Goal: Task Accomplishment & Management: Manage account settings

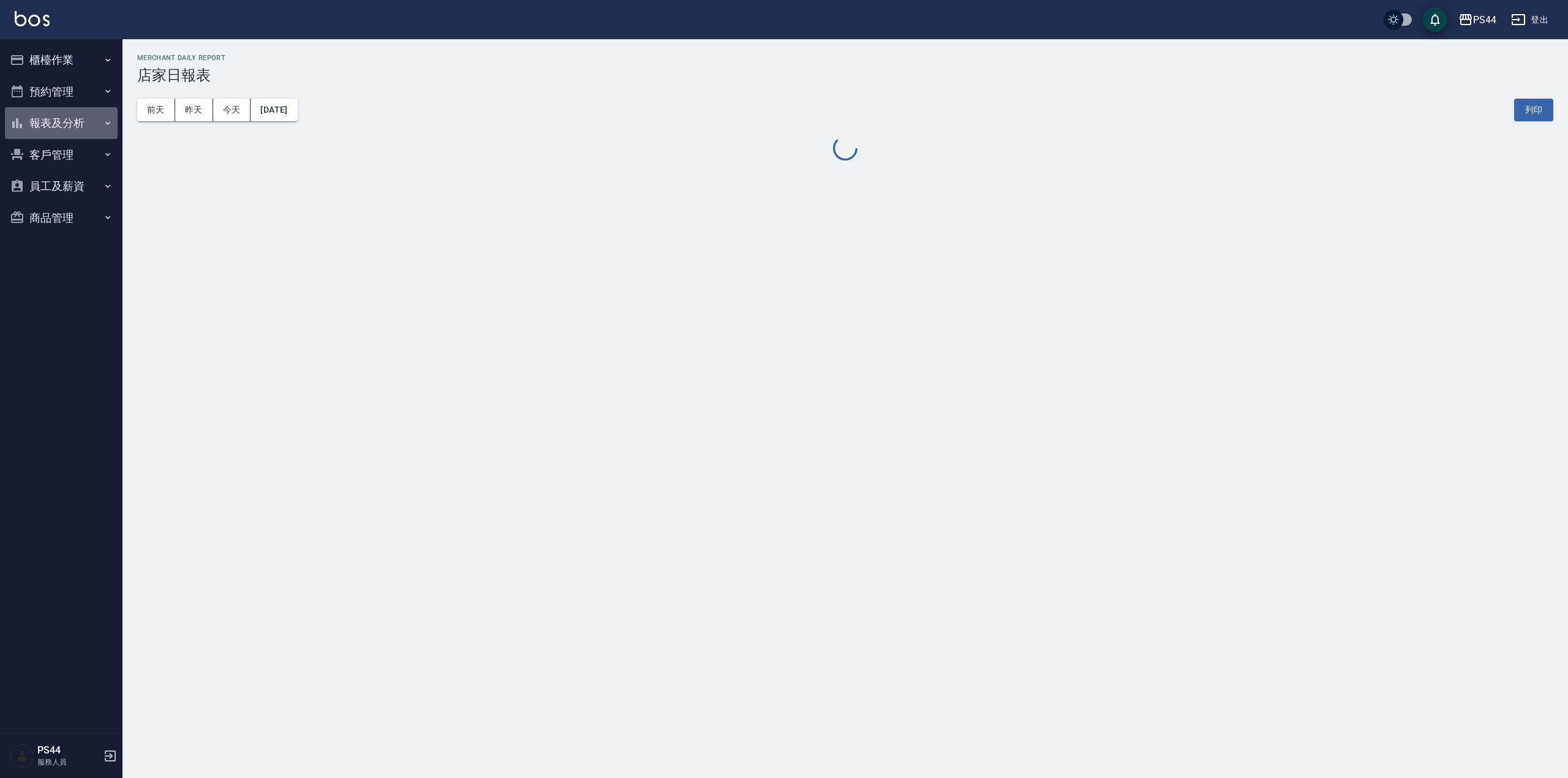
drag, startPoint x: 52, startPoint y: 119, endPoint x: 58, endPoint y: 125, distance: 8.5
click at [52, 119] on button "報表及分析" at bounding box center [61, 123] width 113 height 32
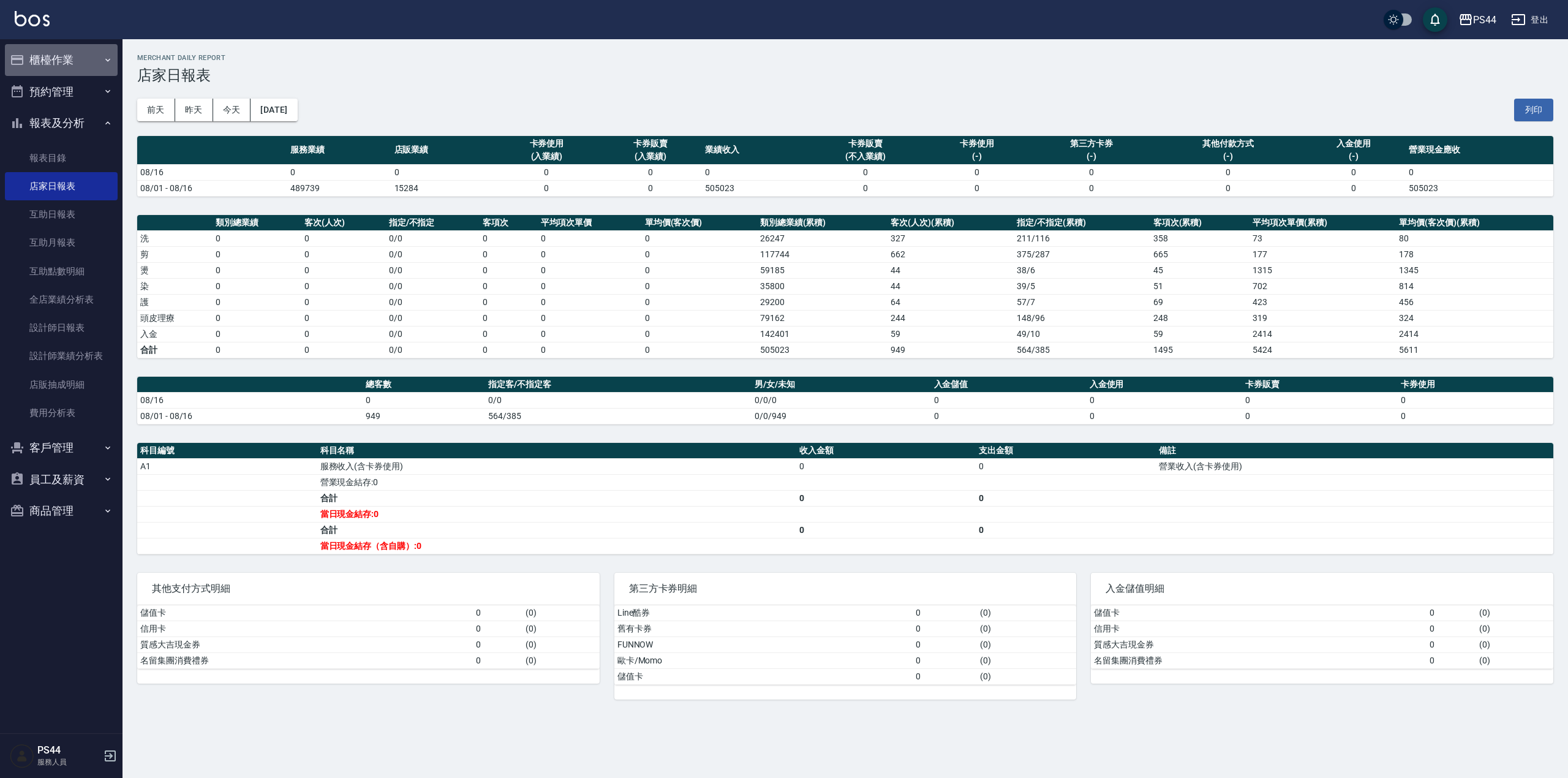
drag, startPoint x: 72, startPoint y: 57, endPoint x: 79, endPoint y: 62, distance: 8.6
click at [74, 58] on button "櫃檯作業" at bounding box center [61, 60] width 113 height 32
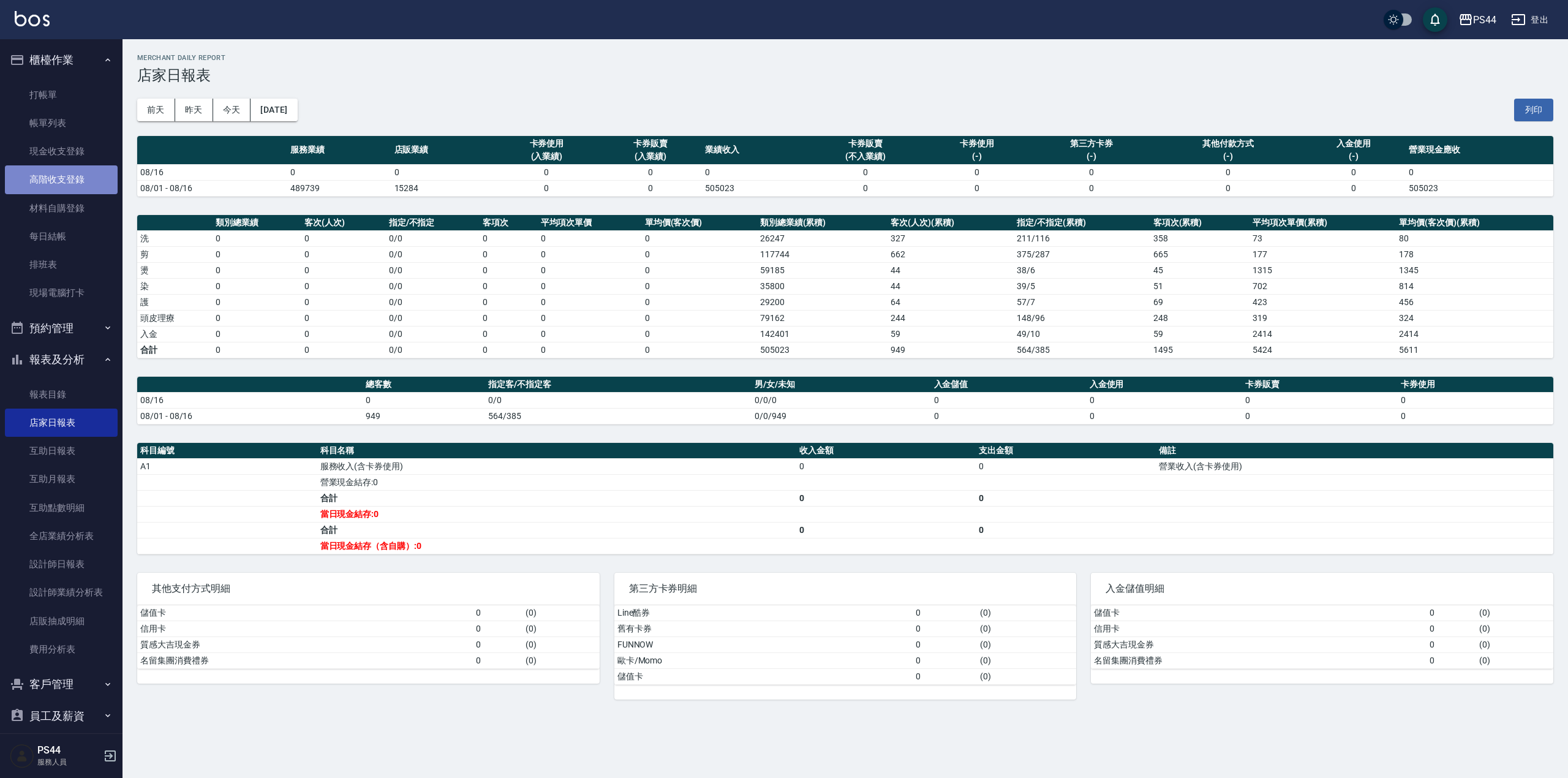
click at [64, 181] on link "高階收支登錄" at bounding box center [61, 179] width 113 height 28
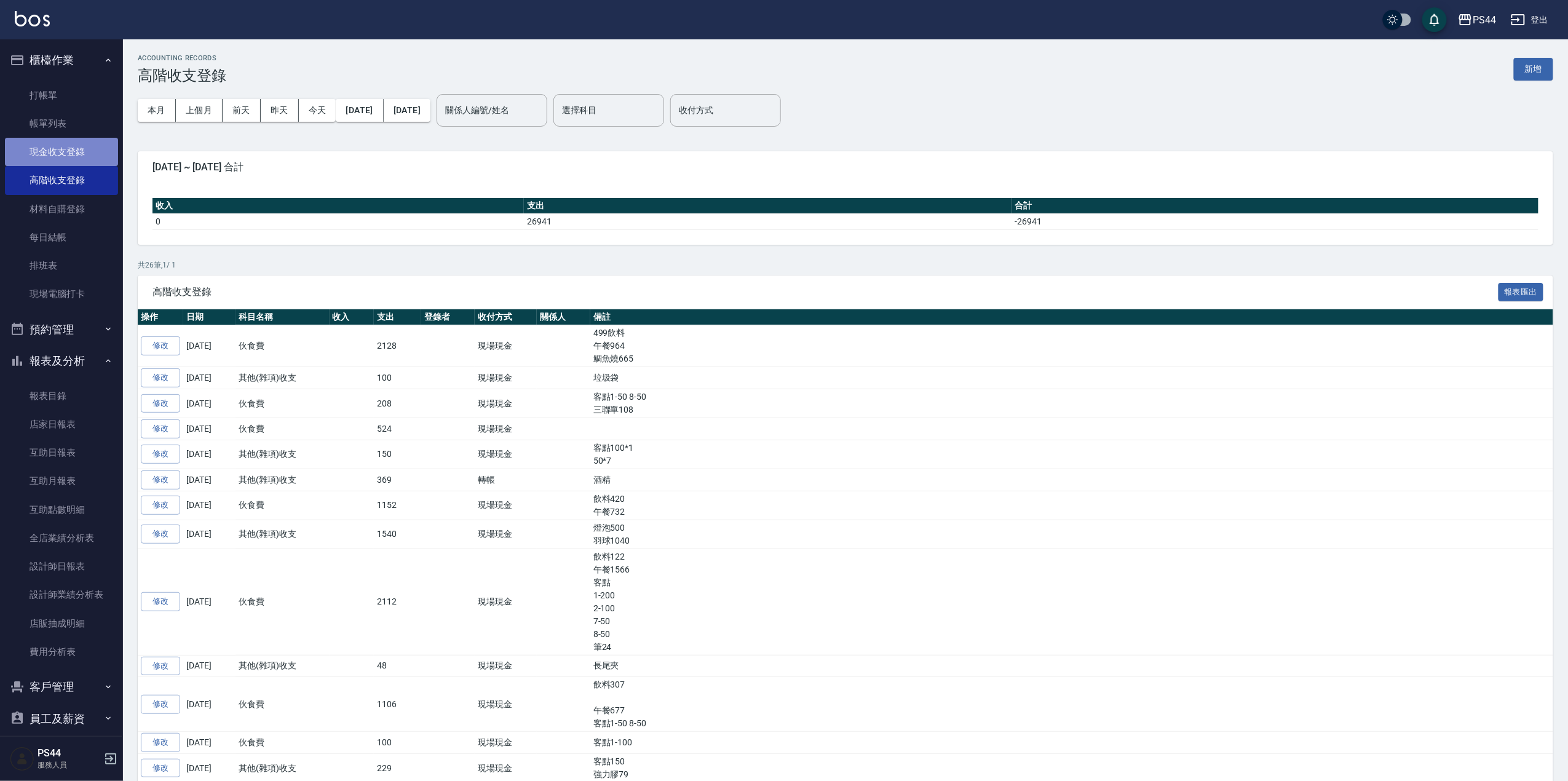
click at [73, 158] on link "現金收支登錄" at bounding box center [61, 151] width 113 height 28
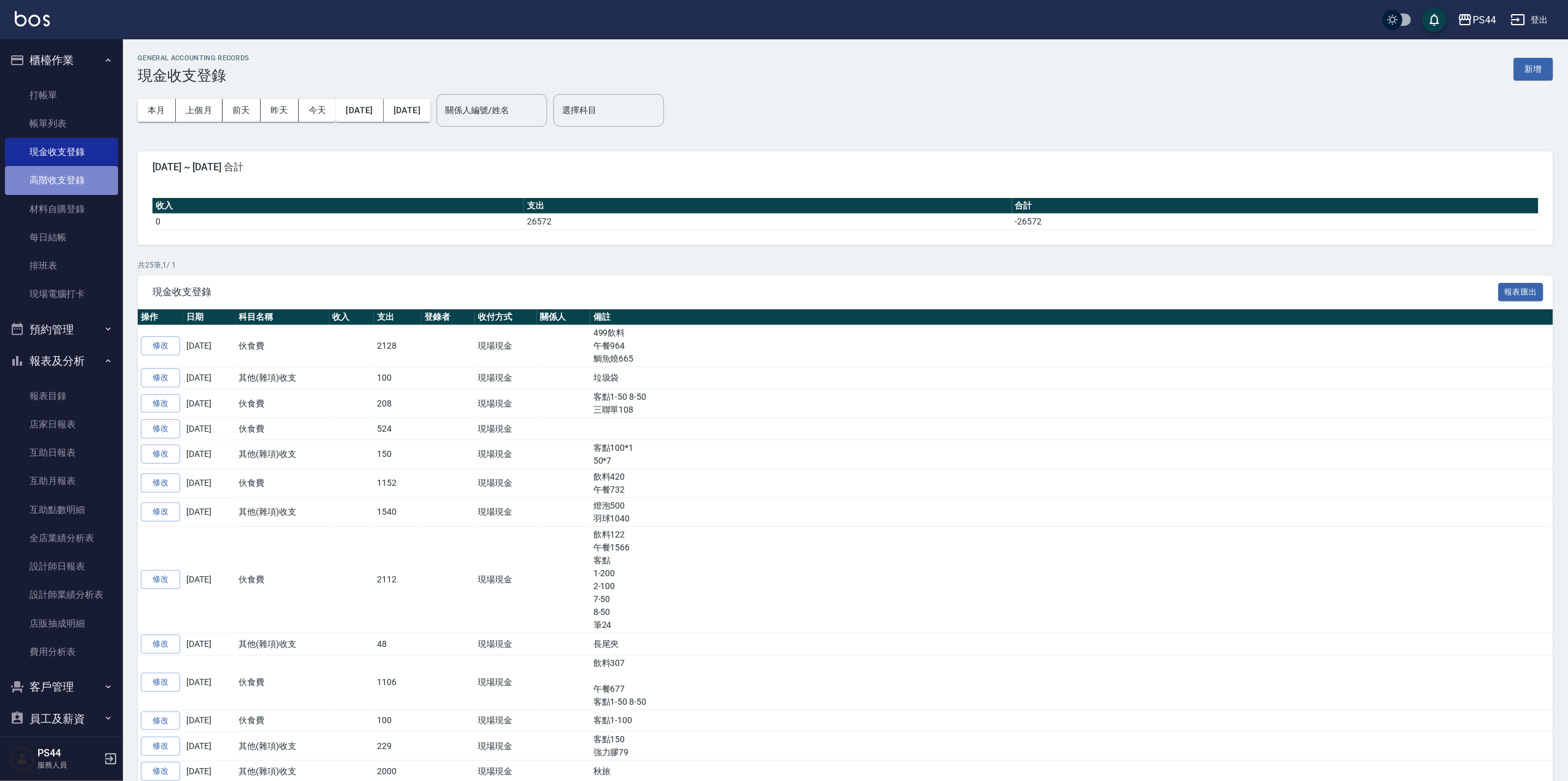
click at [69, 186] on link "高階收支登錄" at bounding box center [61, 179] width 113 height 28
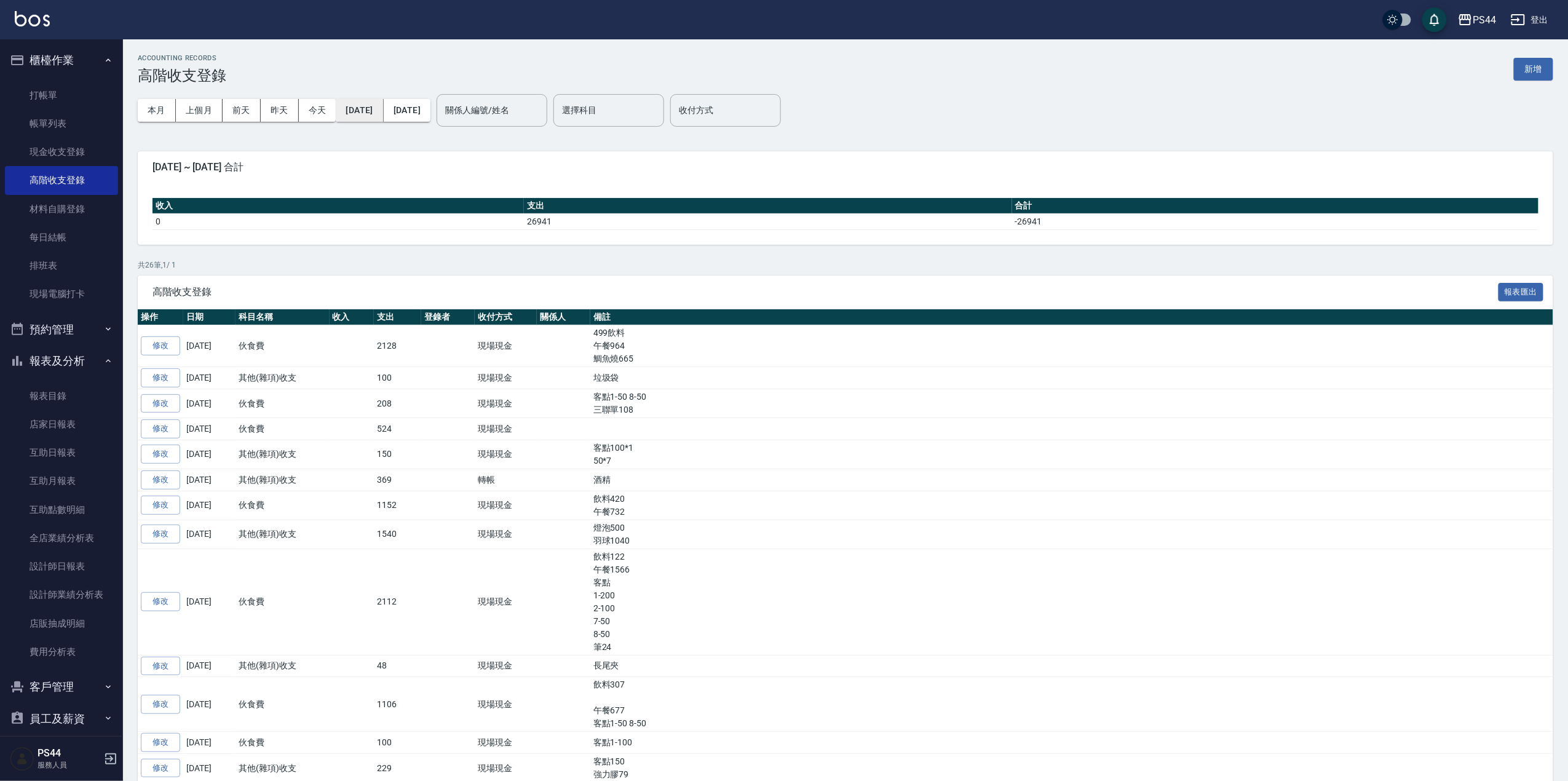
click at [362, 106] on button "[DATE]" at bounding box center [359, 111] width 48 height 23
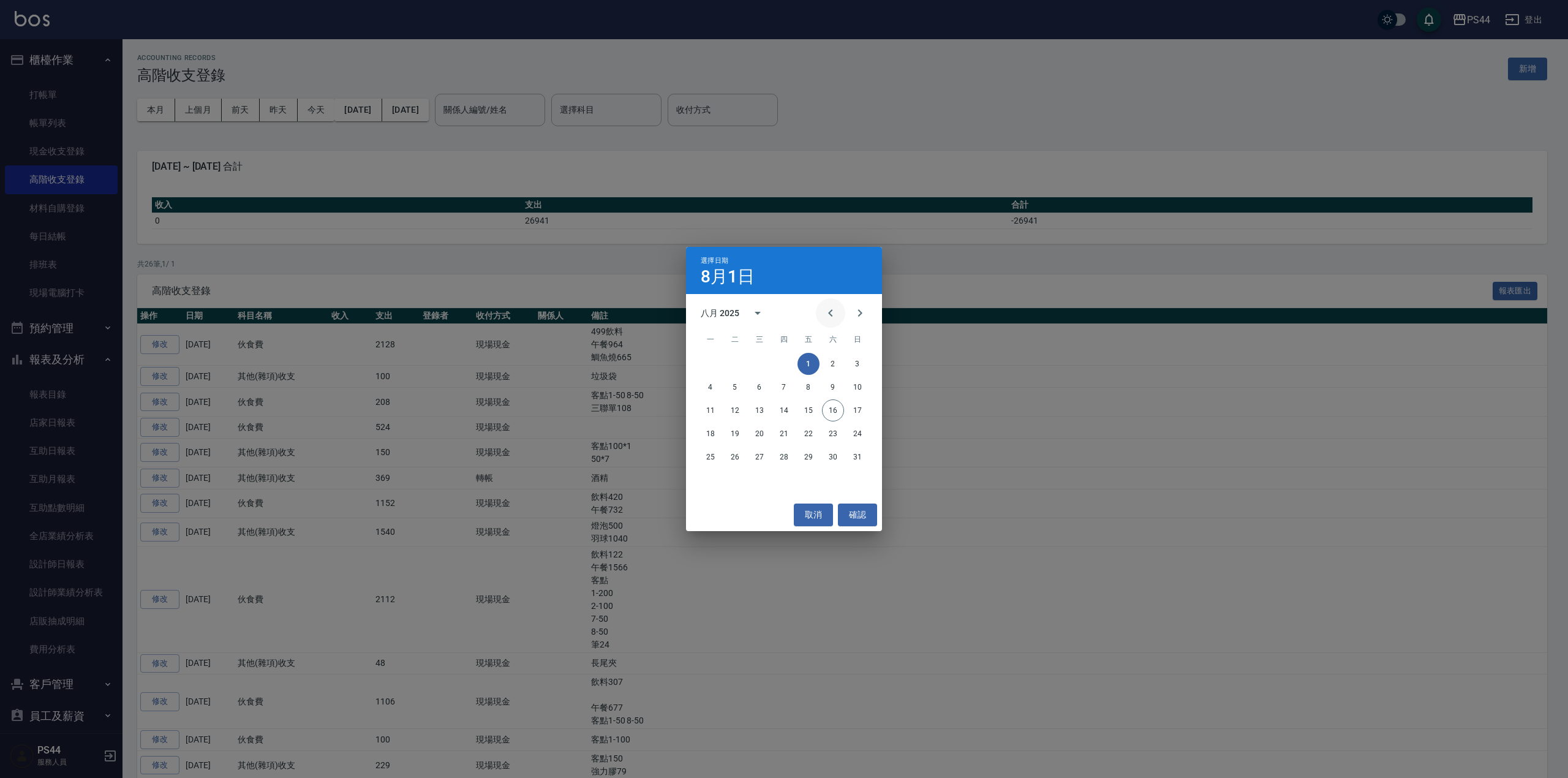
click at [827, 314] on icon "Previous month" at bounding box center [831, 313] width 14 height 14
drag, startPoint x: 803, startPoint y: 504, endPoint x: 442, endPoint y: 185, distance: 481.7
click at [802, 504] on button "取消" at bounding box center [813, 515] width 39 height 23
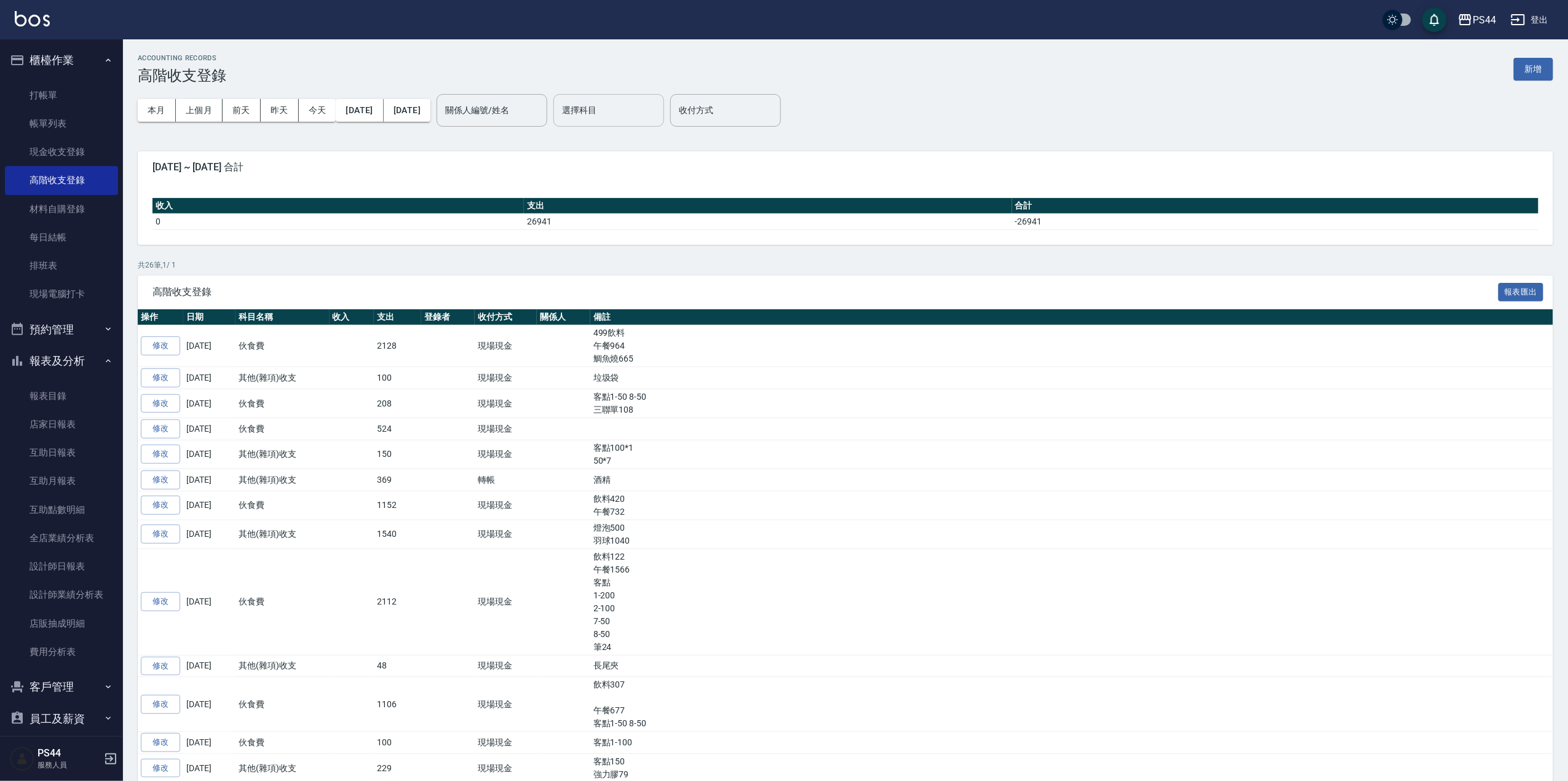
click at [659, 115] on input "選擇科目" at bounding box center [609, 110] width 99 height 22
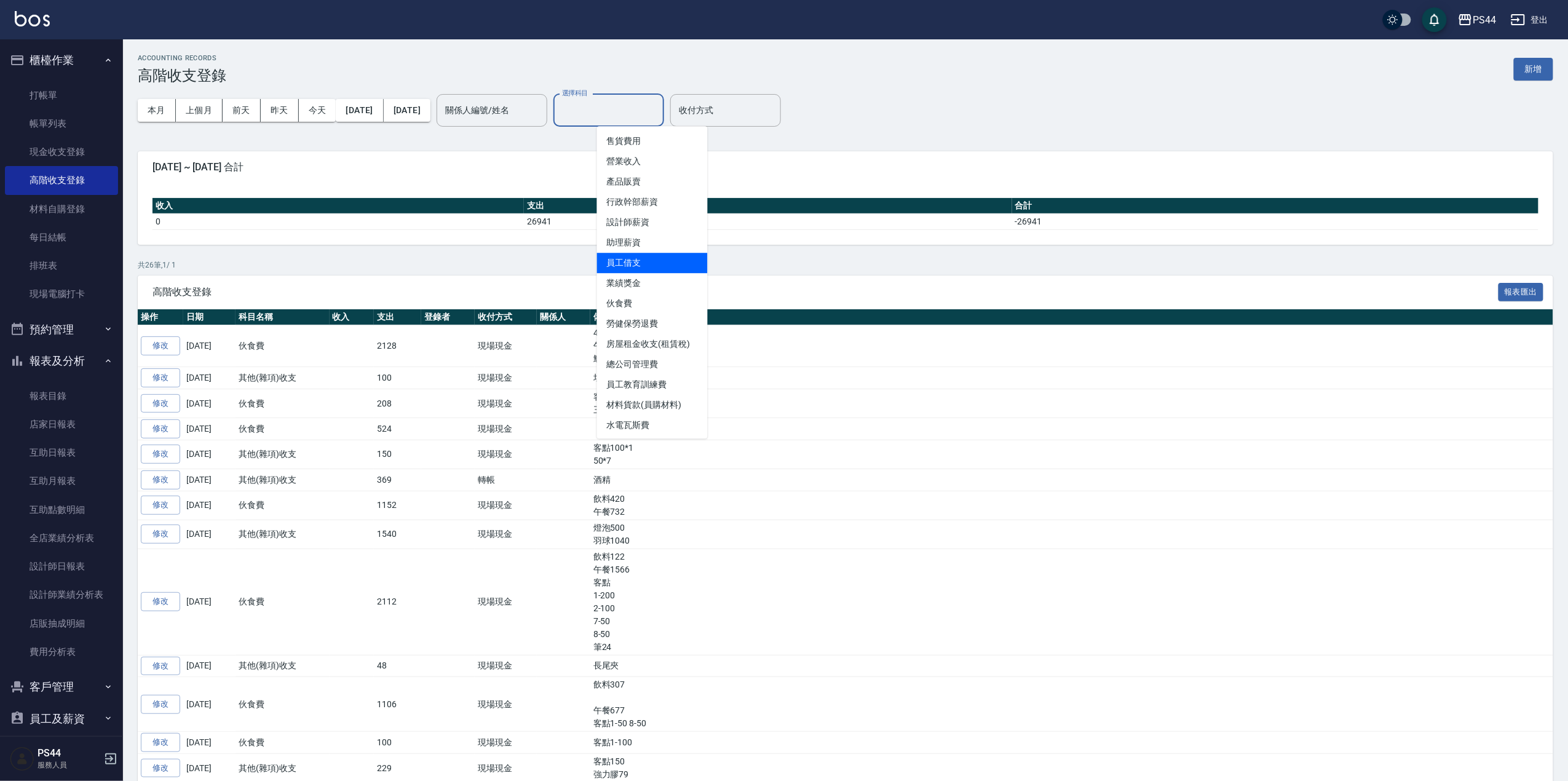
click at [647, 267] on li "員工借支" at bounding box center [652, 263] width 111 height 20
type input "員工借支"
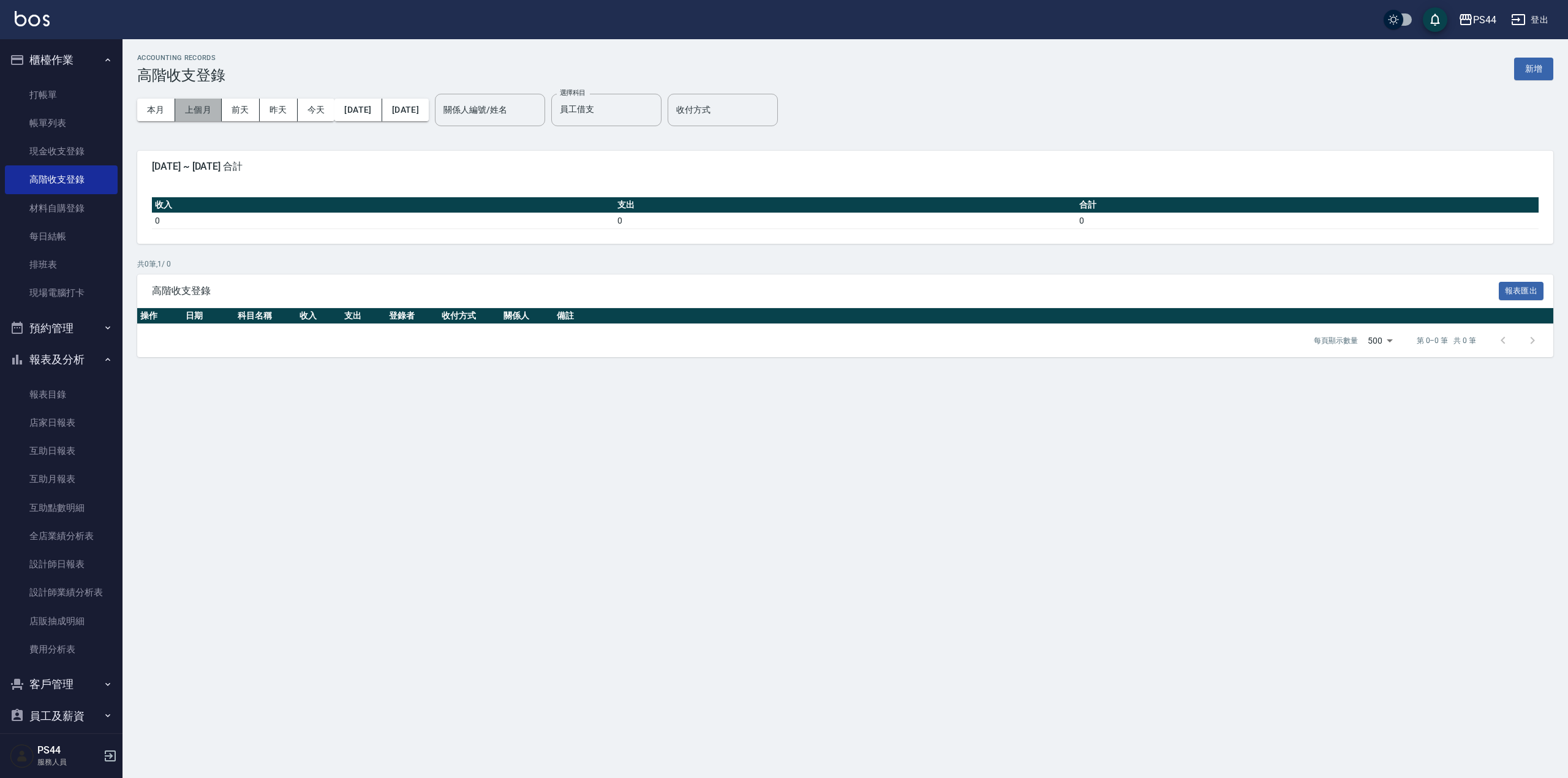
click at [188, 104] on button "上個月" at bounding box center [199, 110] width 47 height 23
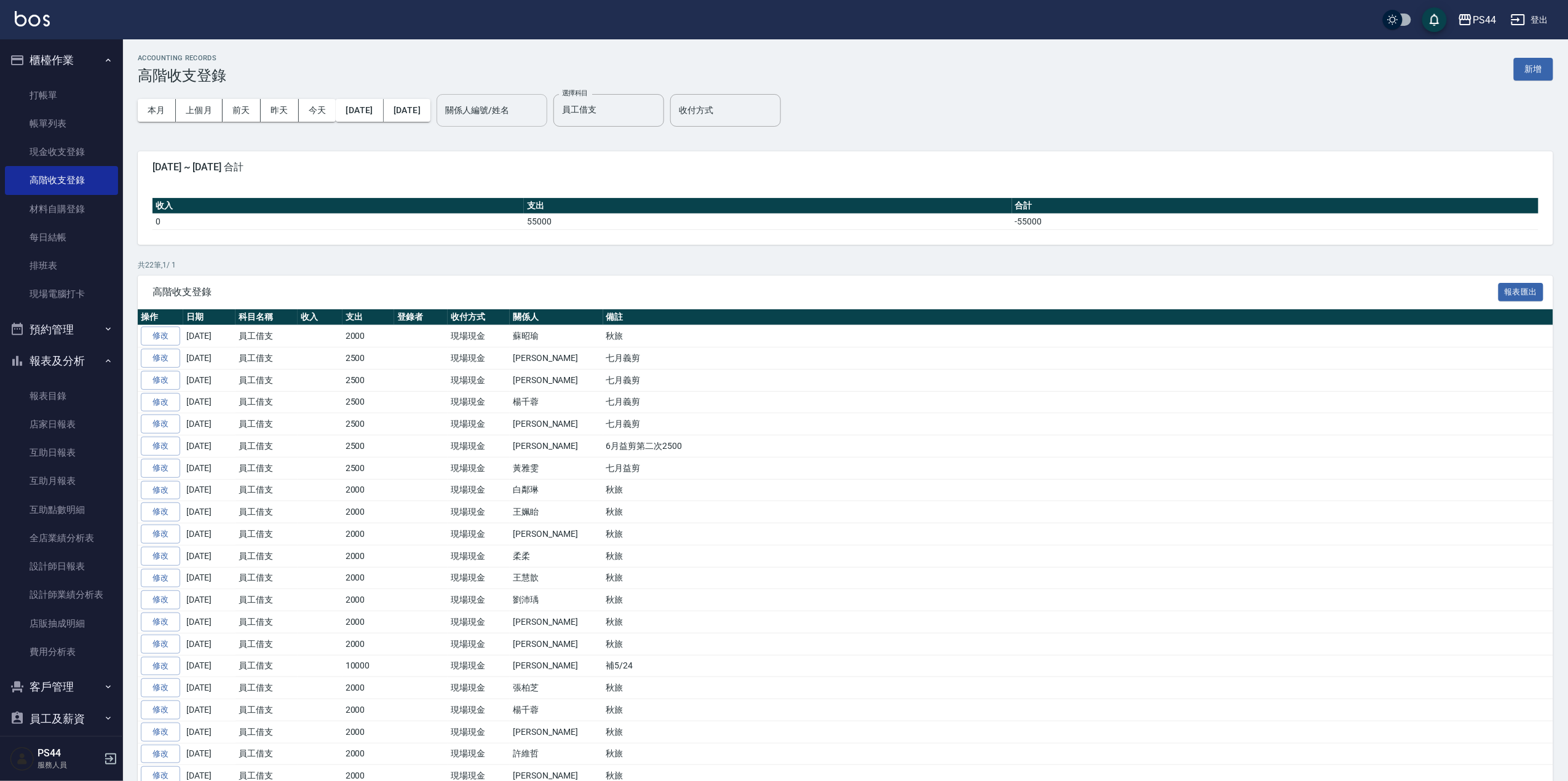
click at [542, 116] on input "關係人編號/姓名" at bounding box center [491, 110] width 99 height 22
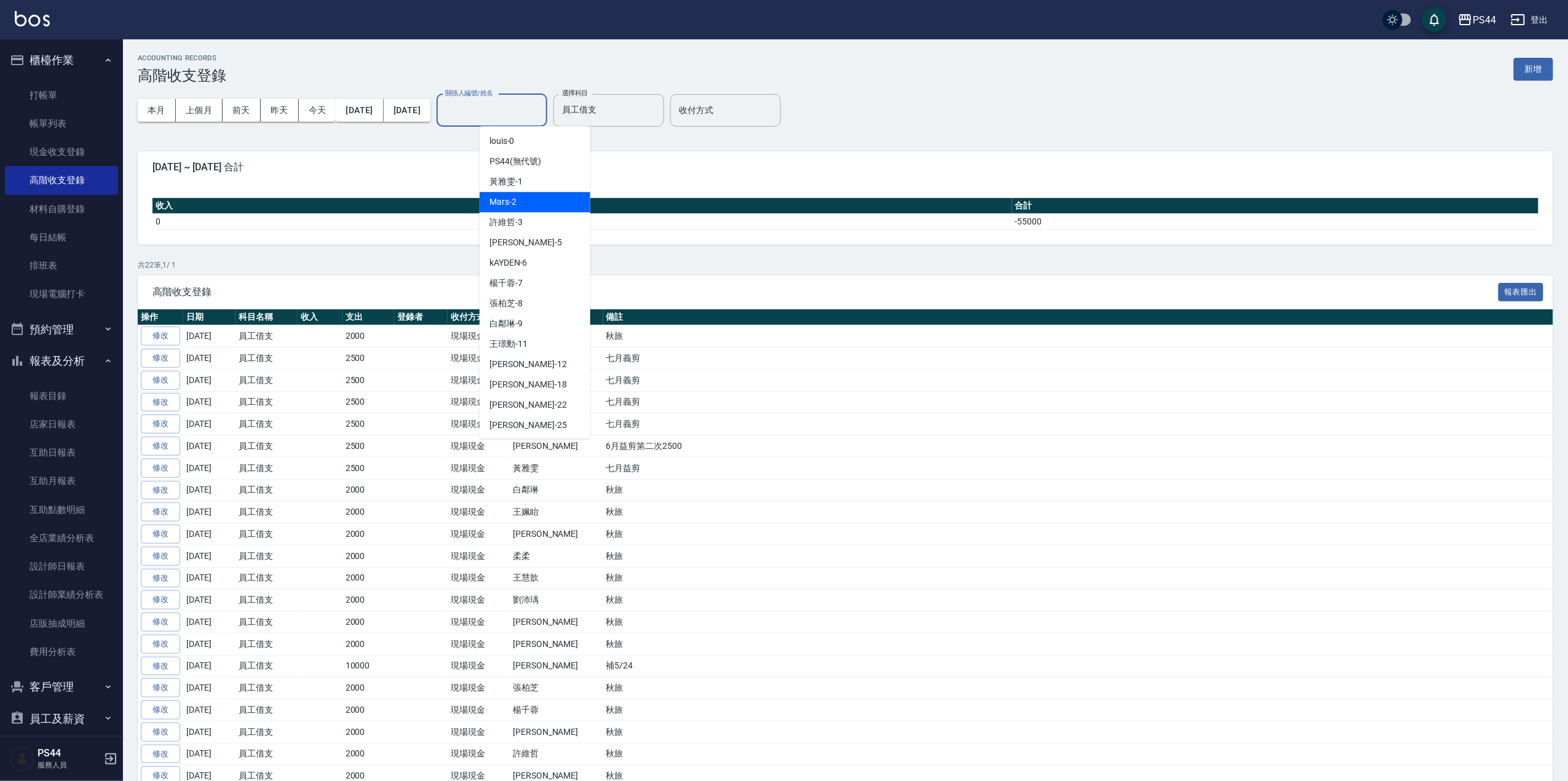
click at [537, 194] on div "Mars -2" at bounding box center [535, 201] width 111 height 20
type input "Mars-2"
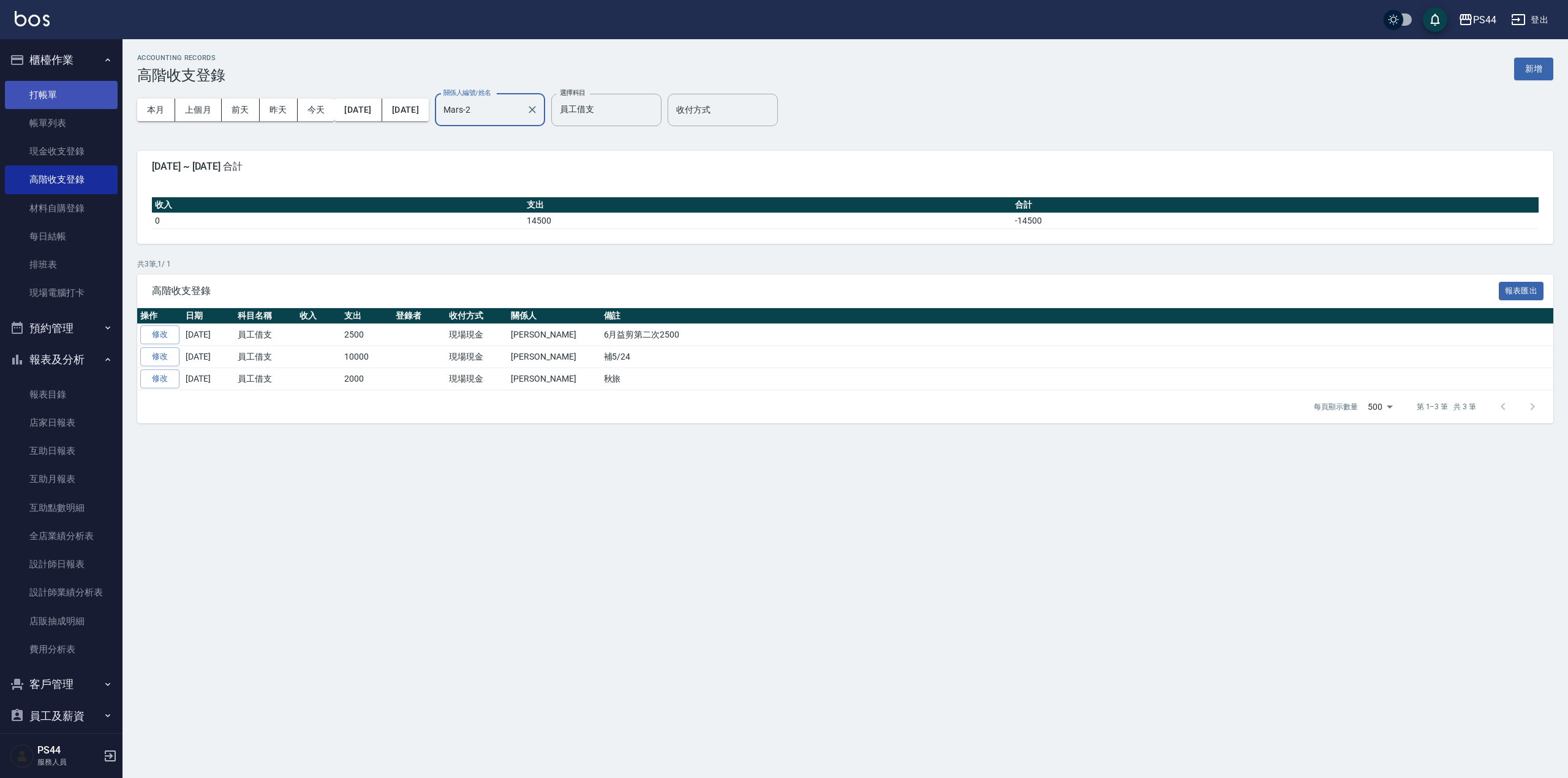
click at [62, 91] on link "打帳單" at bounding box center [61, 94] width 113 height 28
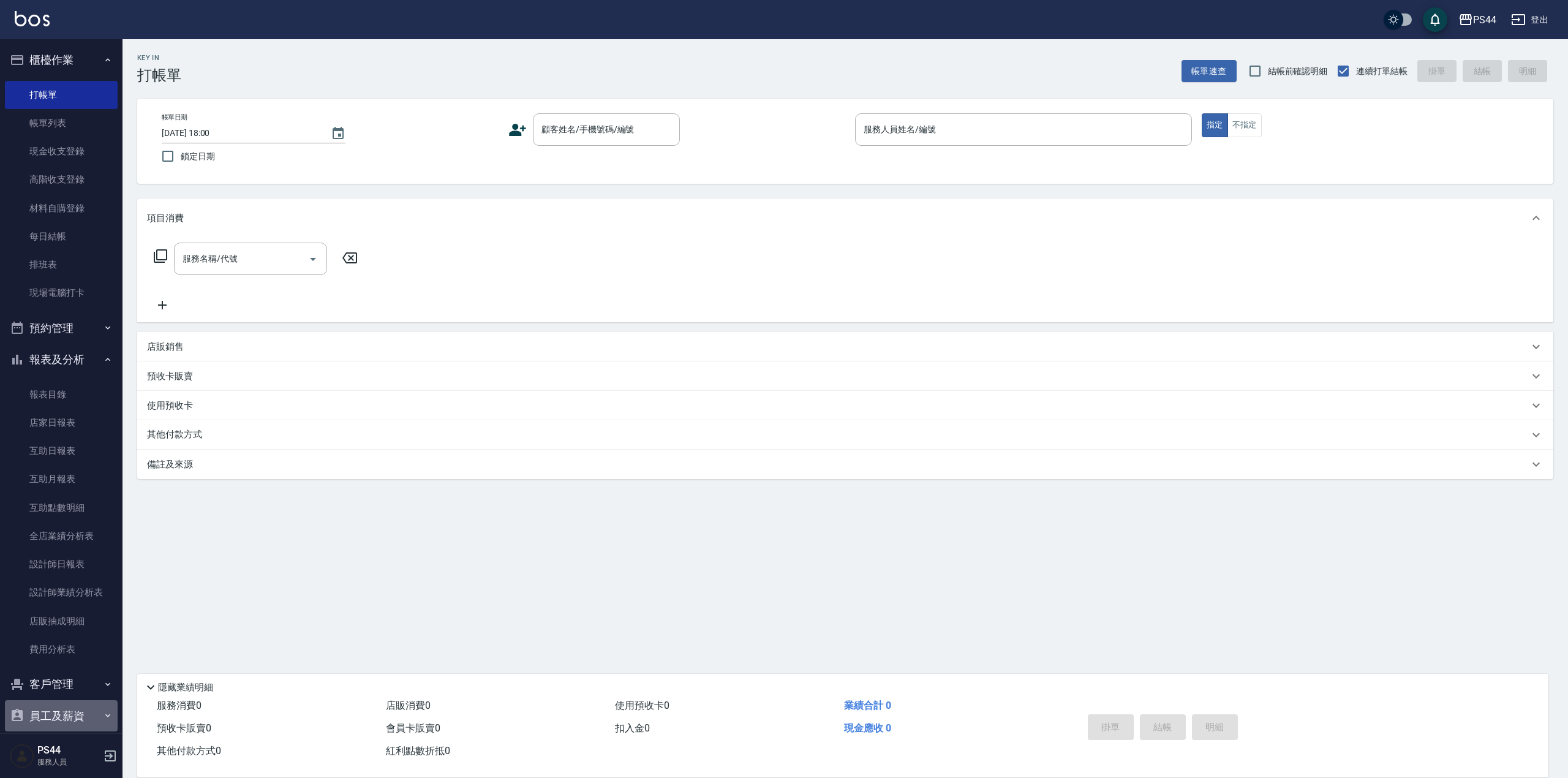
click at [73, 712] on button "員工及薪資" at bounding box center [61, 717] width 113 height 32
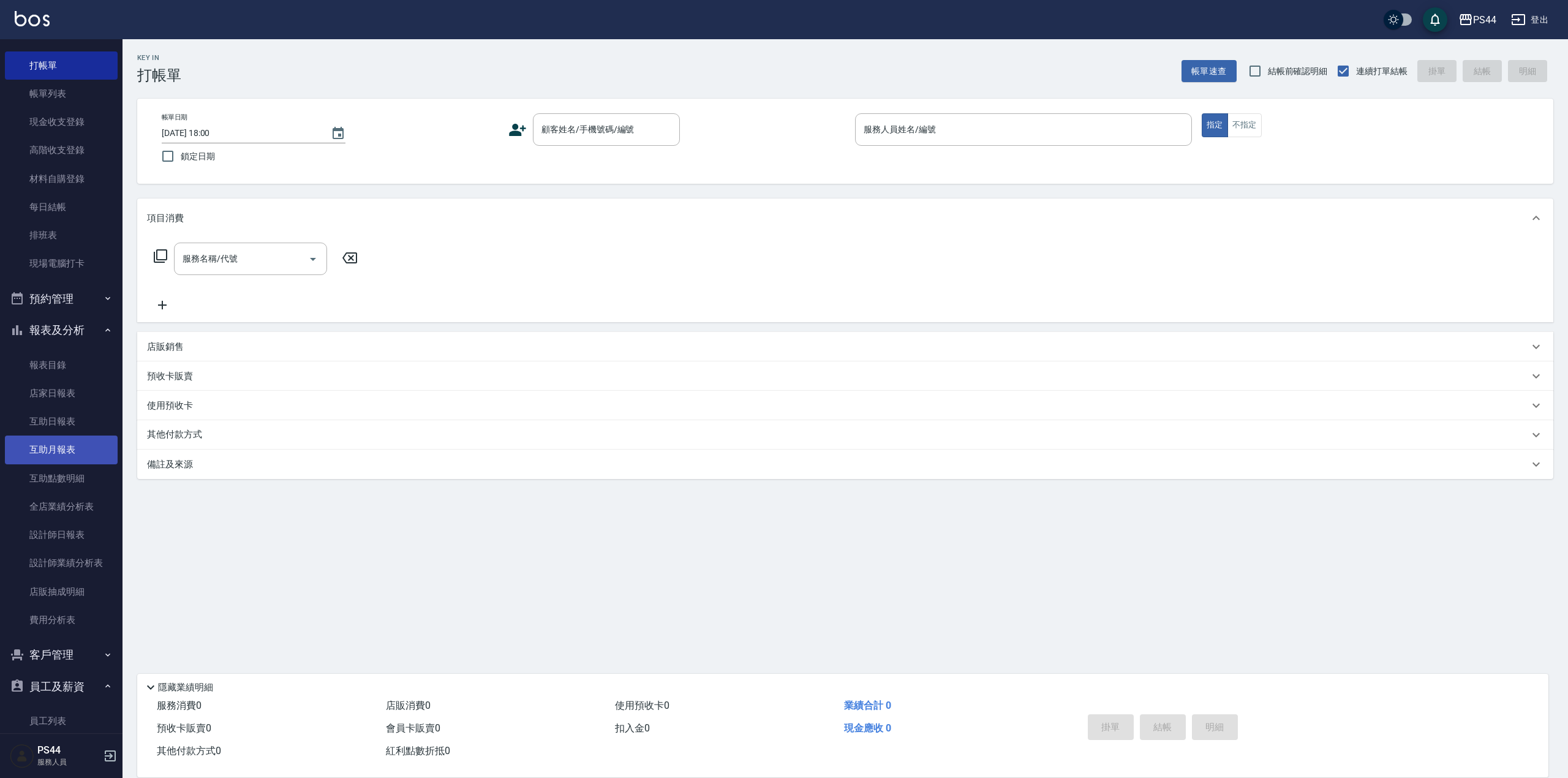
scroll to position [1, 0]
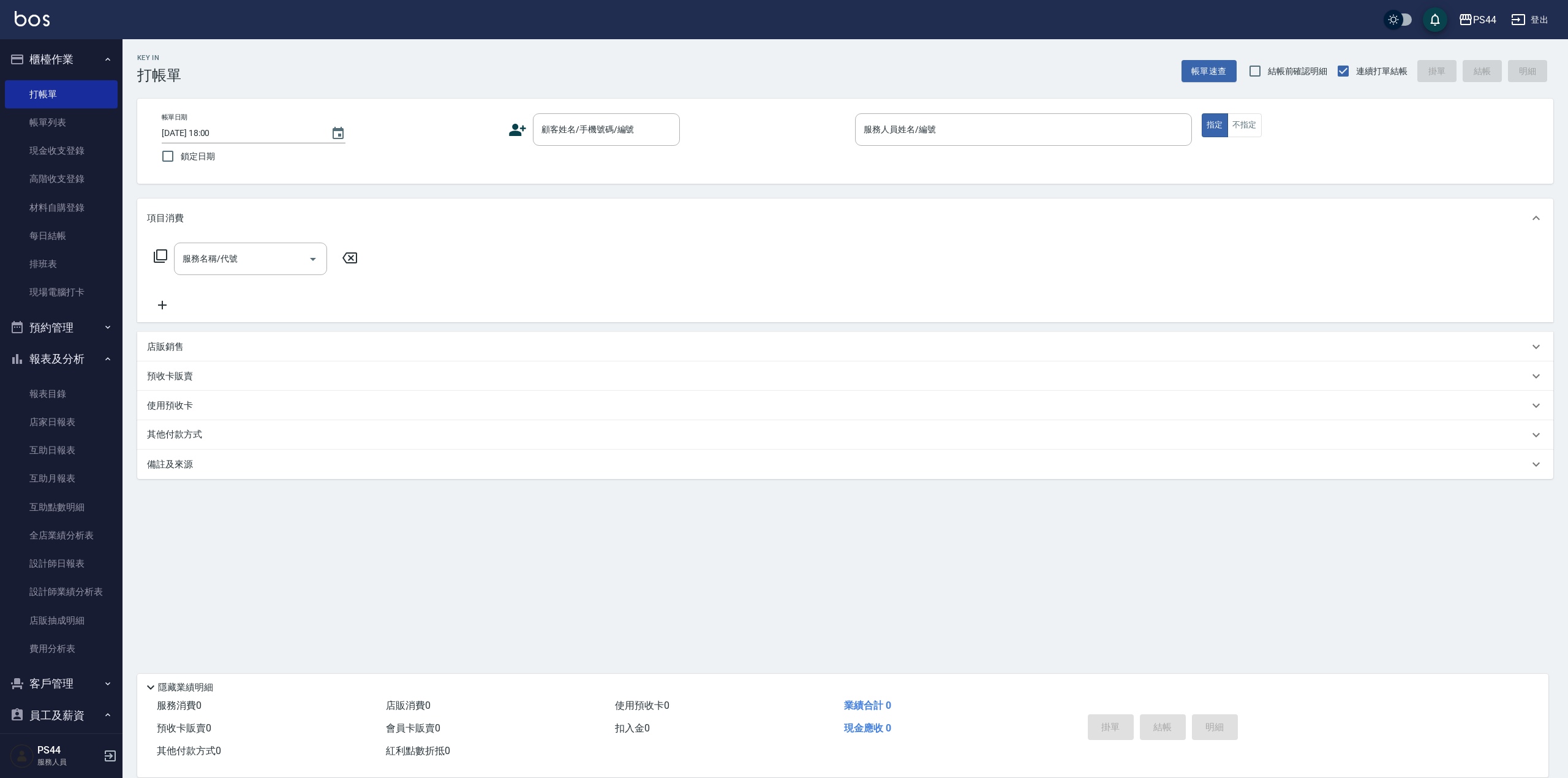
click at [83, 357] on button "報表及分析" at bounding box center [61, 359] width 113 height 32
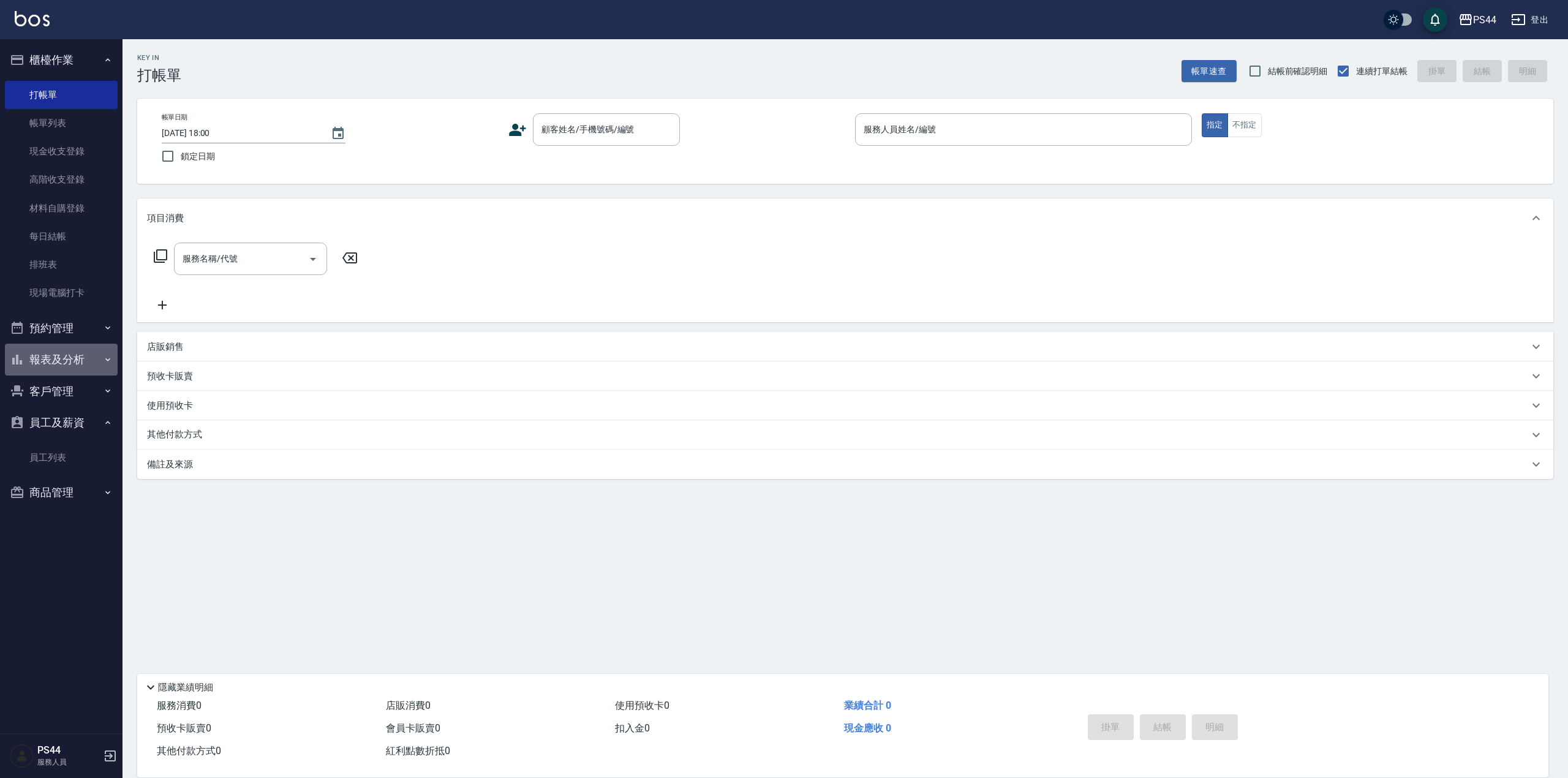
click at [83, 357] on button "報表及分析" at bounding box center [61, 360] width 113 height 32
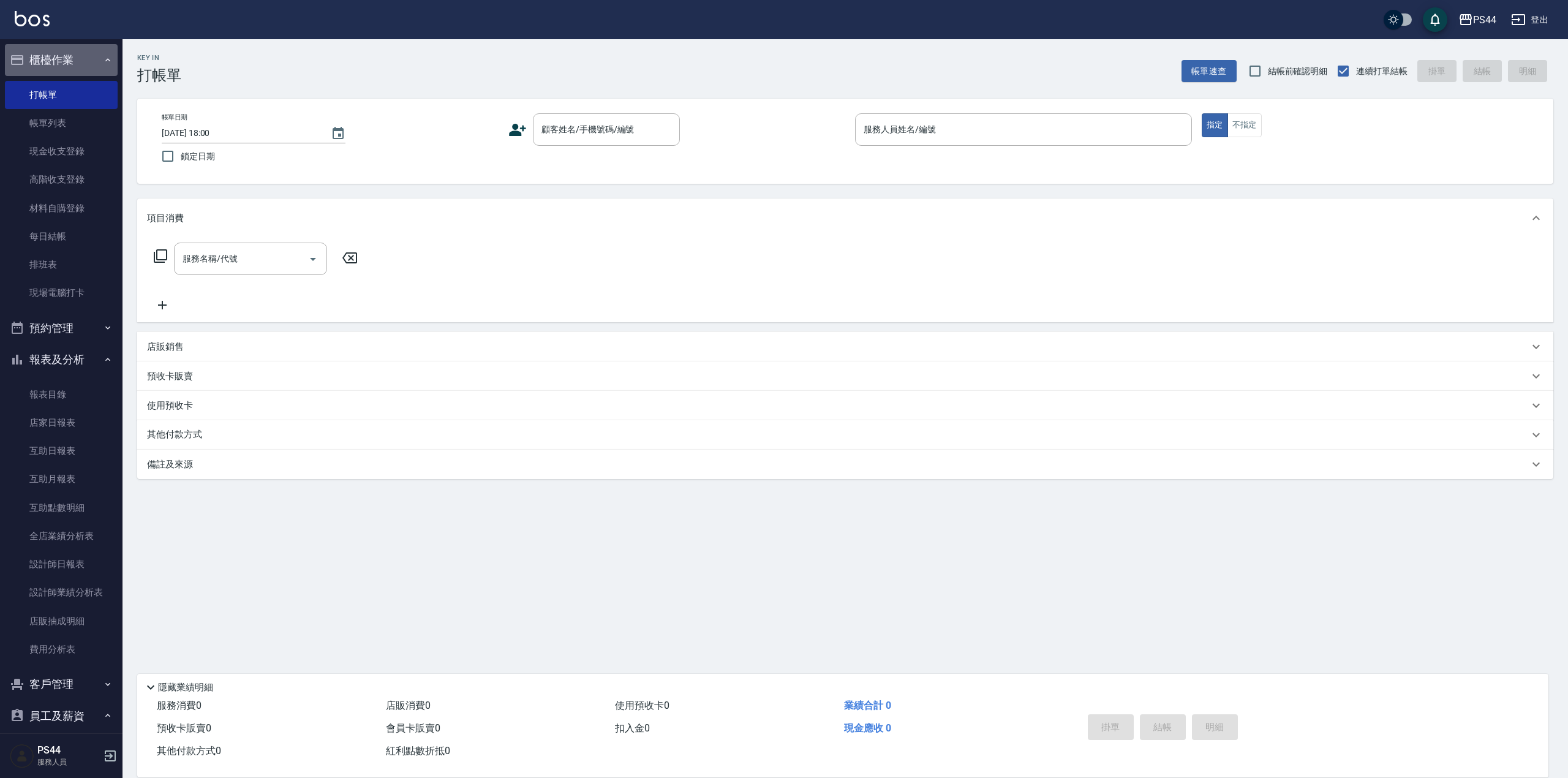
click at [76, 69] on button "櫃檯作業" at bounding box center [61, 60] width 113 height 32
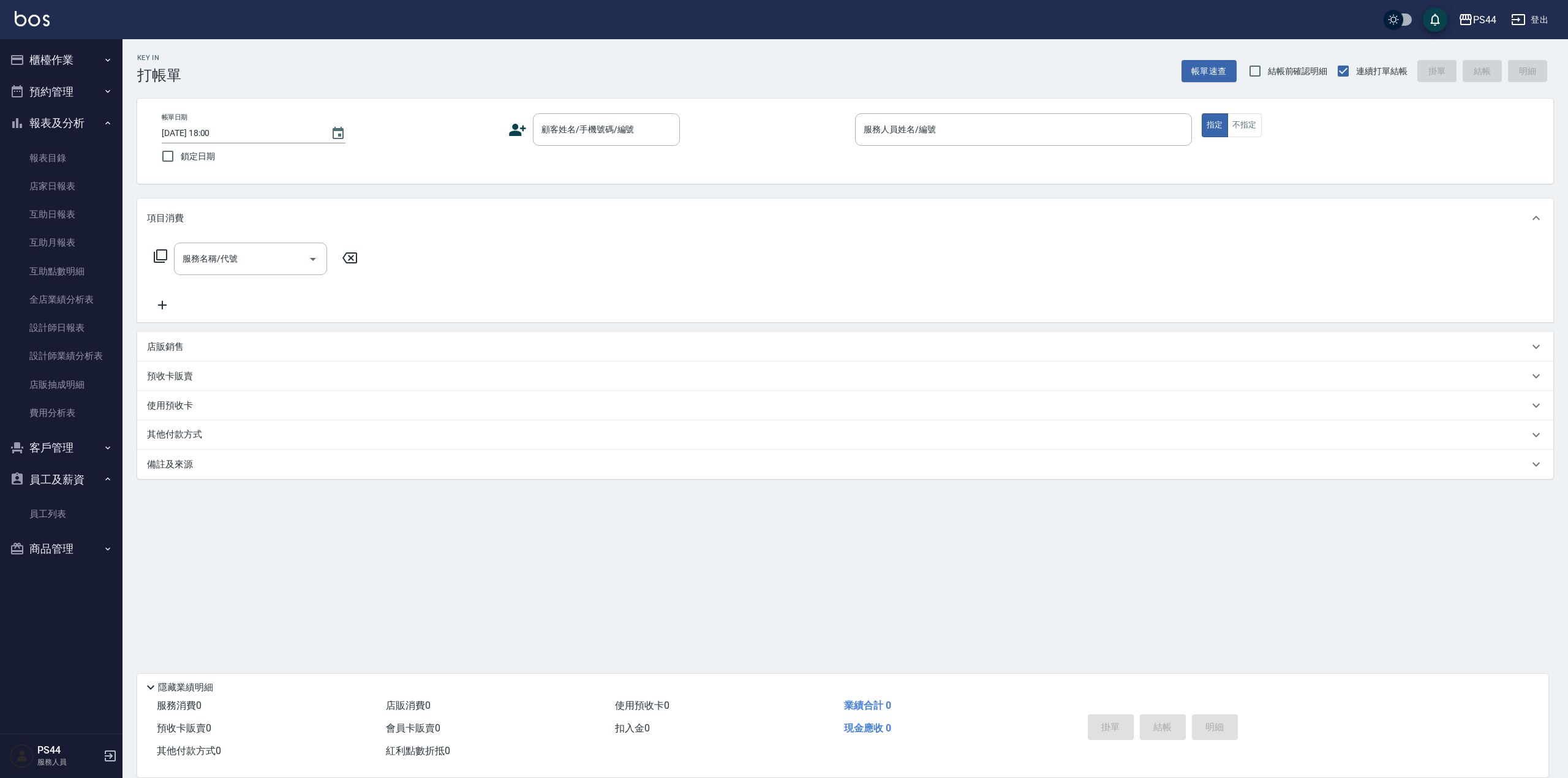
click at [76, 69] on button "櫃檯作業" at bounding box center [61, 60] width 113 height 32
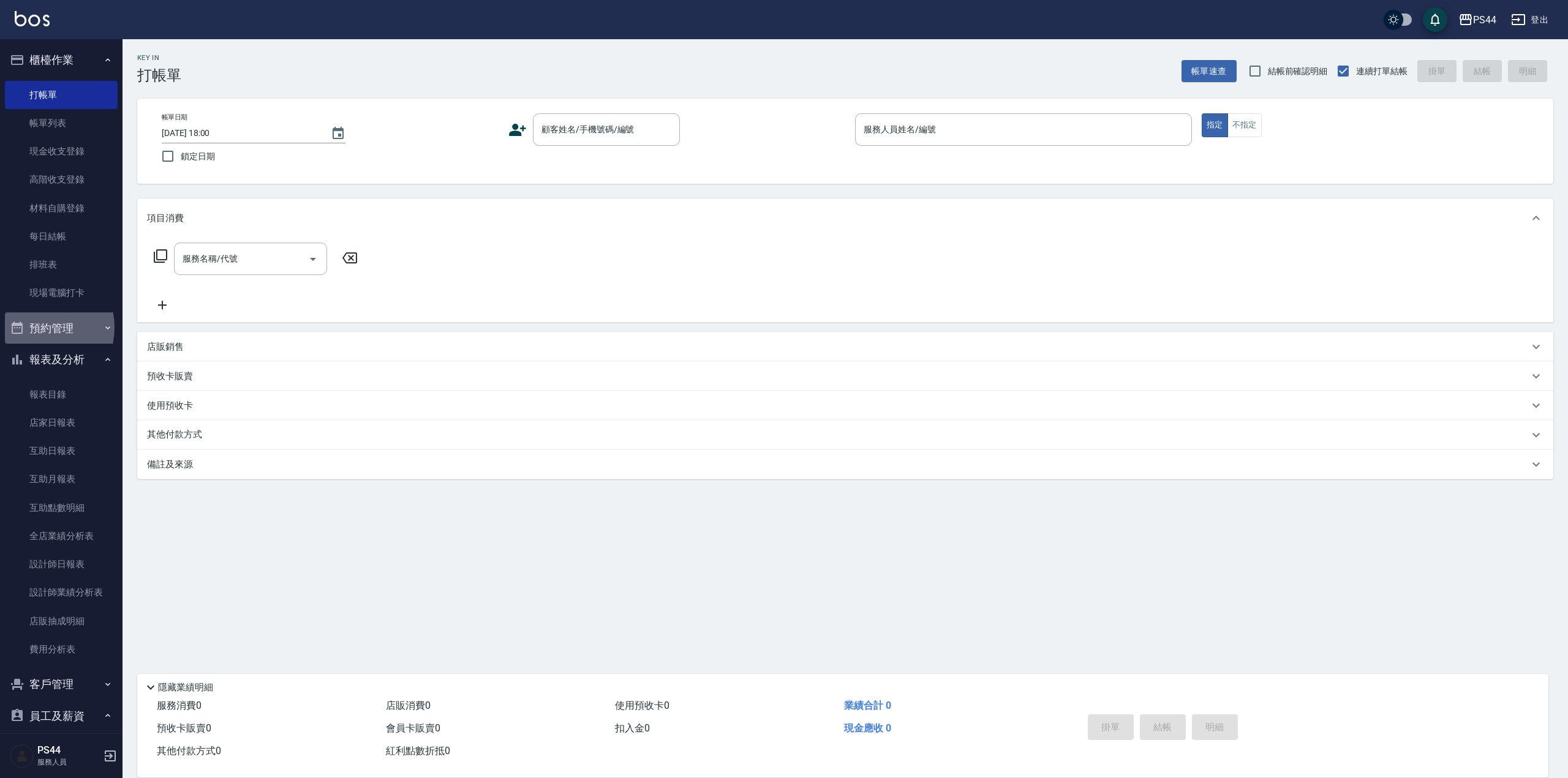
click at [37, 327] on button "預約管理" at bounding box center [61, 329] width 113 height 32
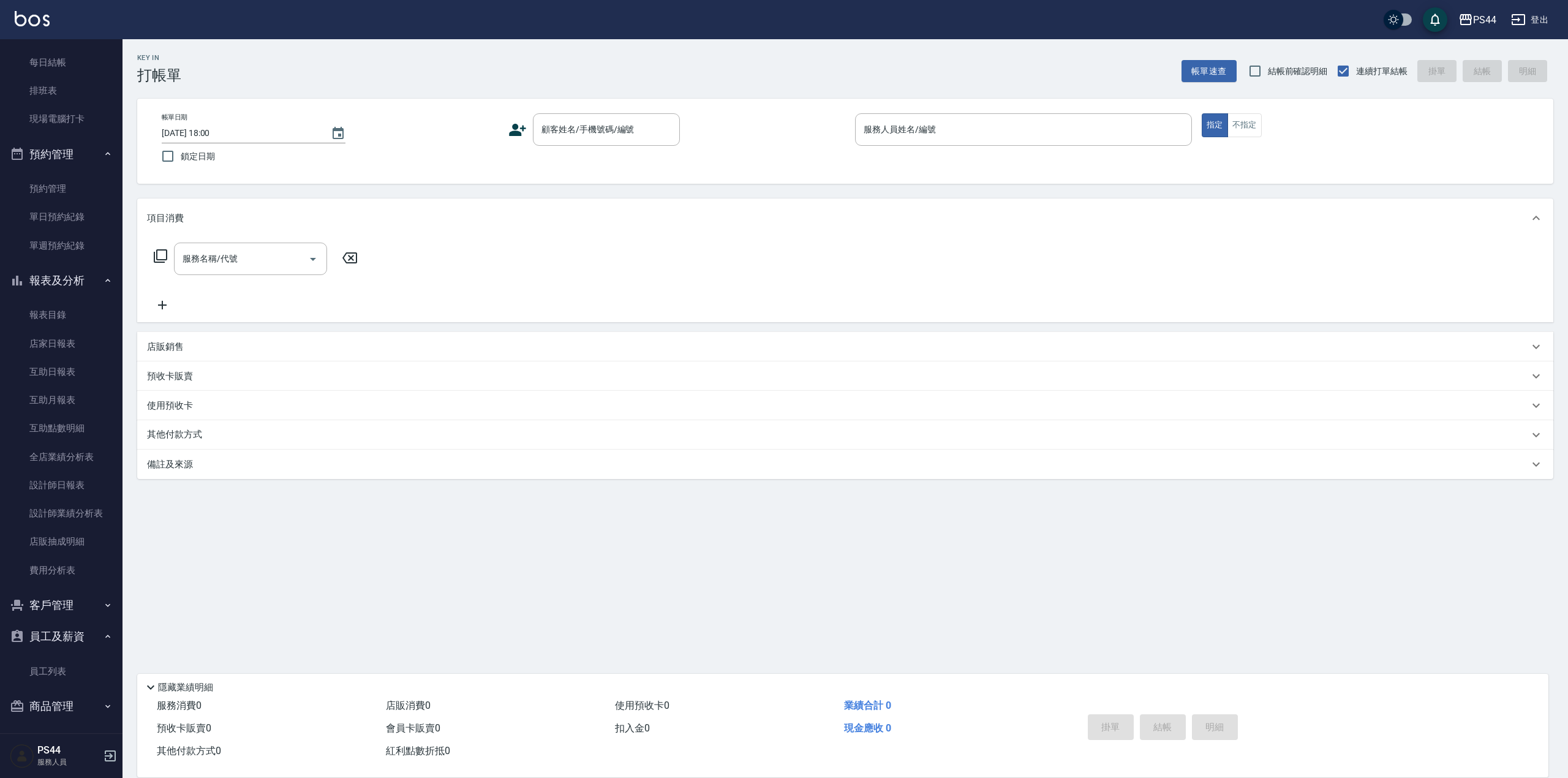
scroll to position [177, 0]
click at [42, 597] on button "客戶管理" at bounding box center [61, 602] width 113 height 32
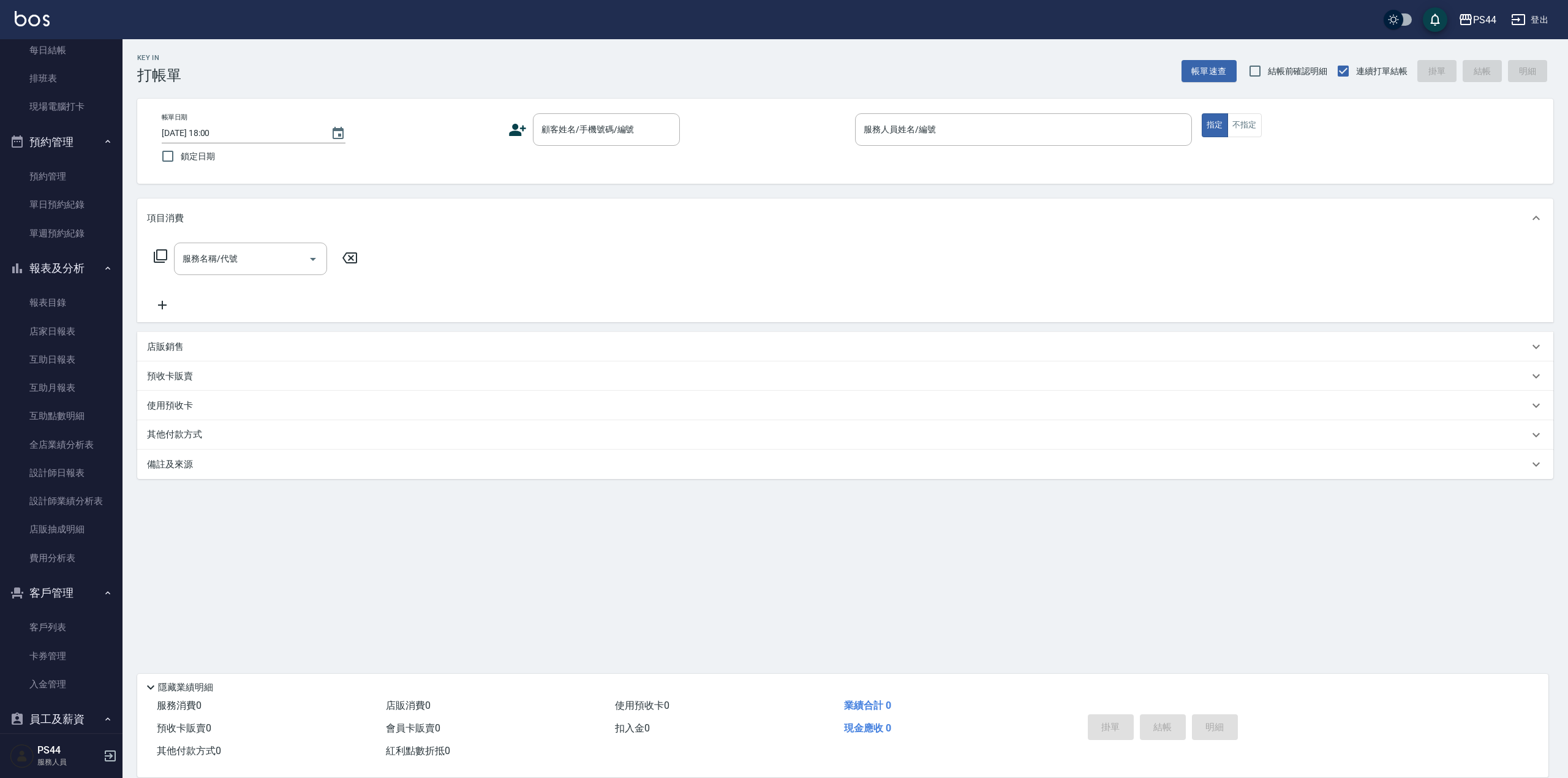
scroll to position [0, 0]
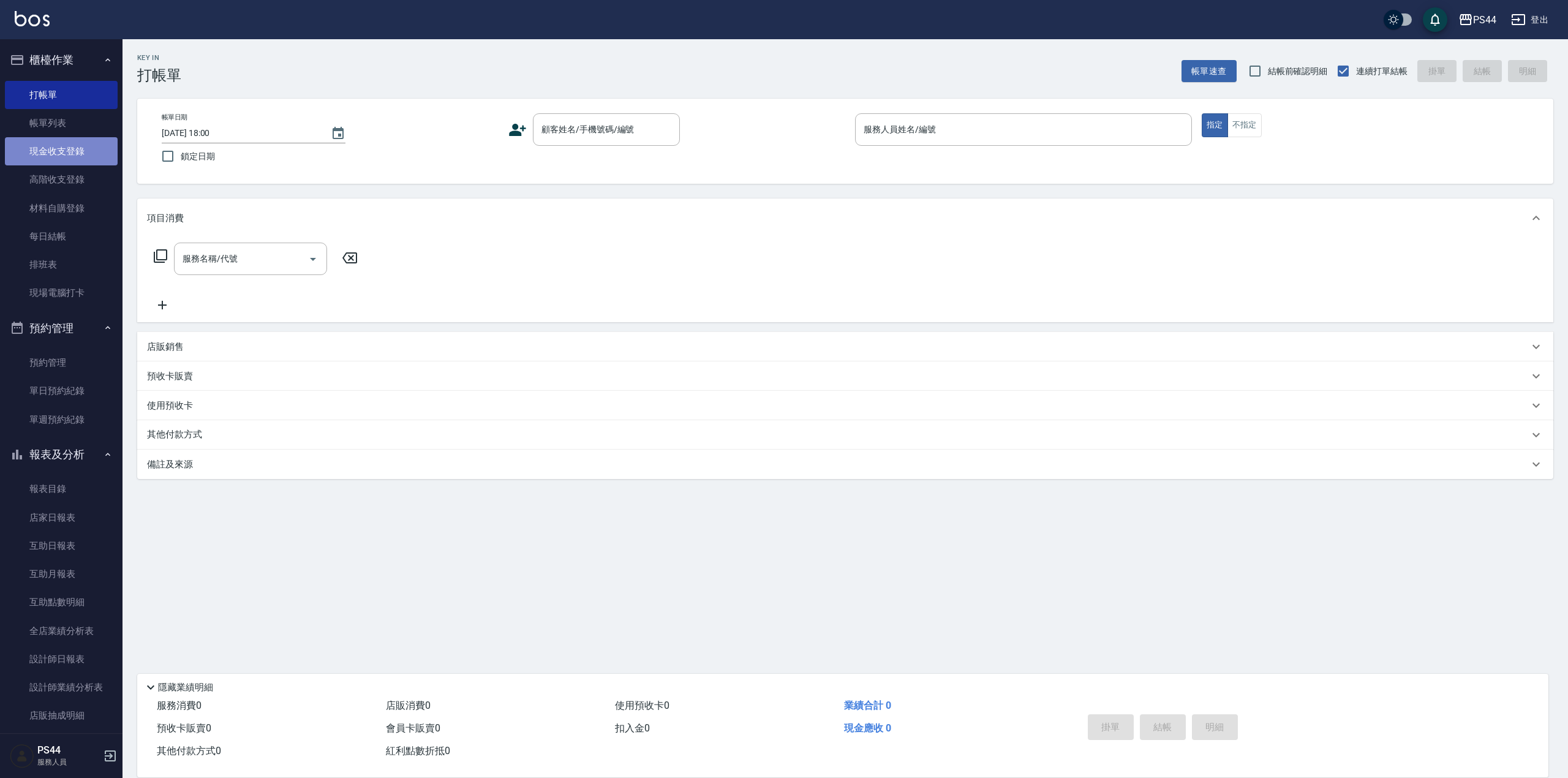
click at [93, 158] on link "現金收支登錄" at bounding box center [61, 151] width 113 height 28
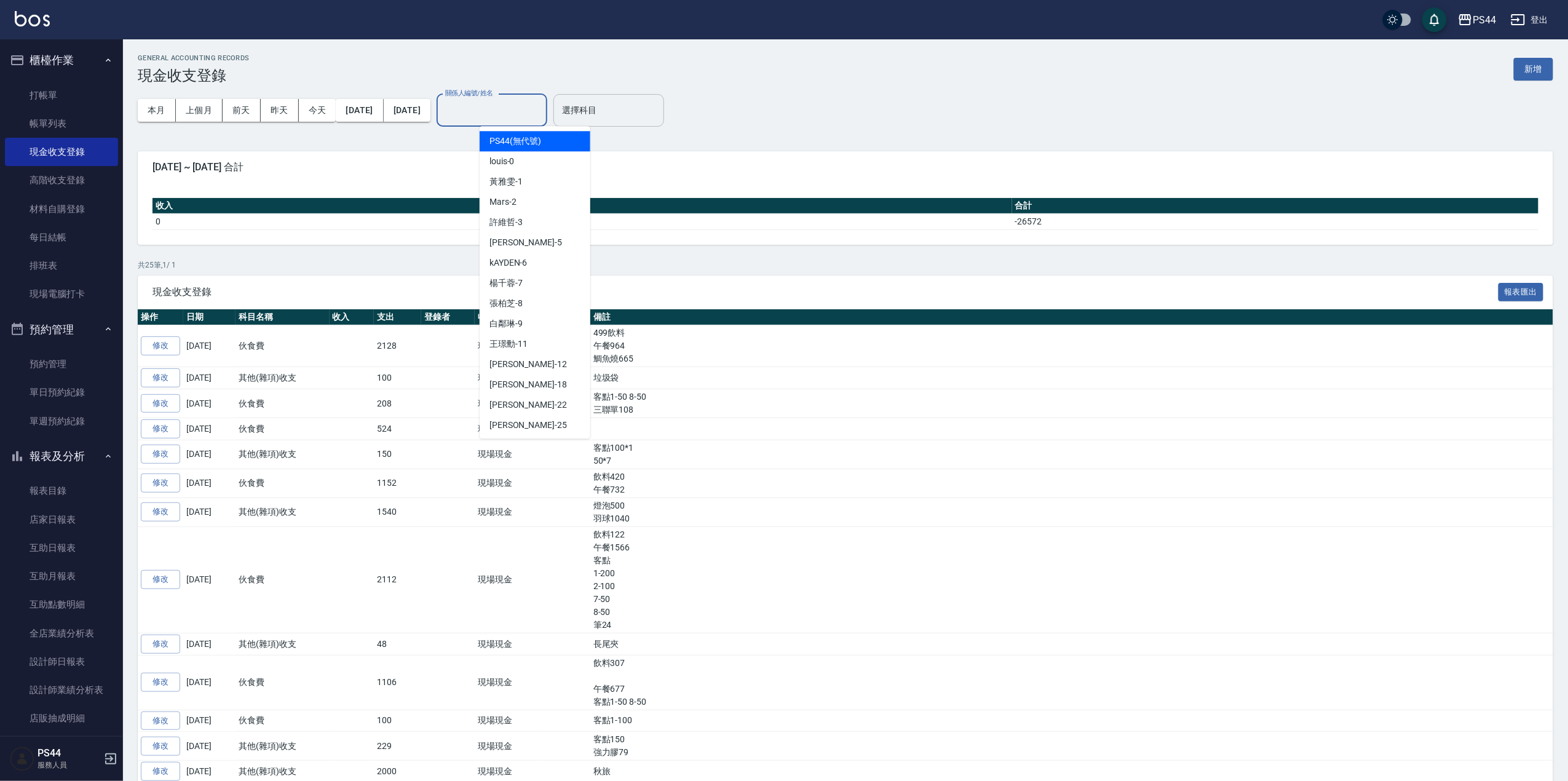
drag, startPoint x: 486, startPoint y: 112, endPoint x: 664, endPoint y: 125, distance: 178.5
click at [505, 116] on input "關係人編號/姓名" at bounding box center [491, 110] width 99 height 22
click at [533, 203] on div "Mars -2" at bounding box center [535, 201] width 111 height 20
type input "Mars-2"
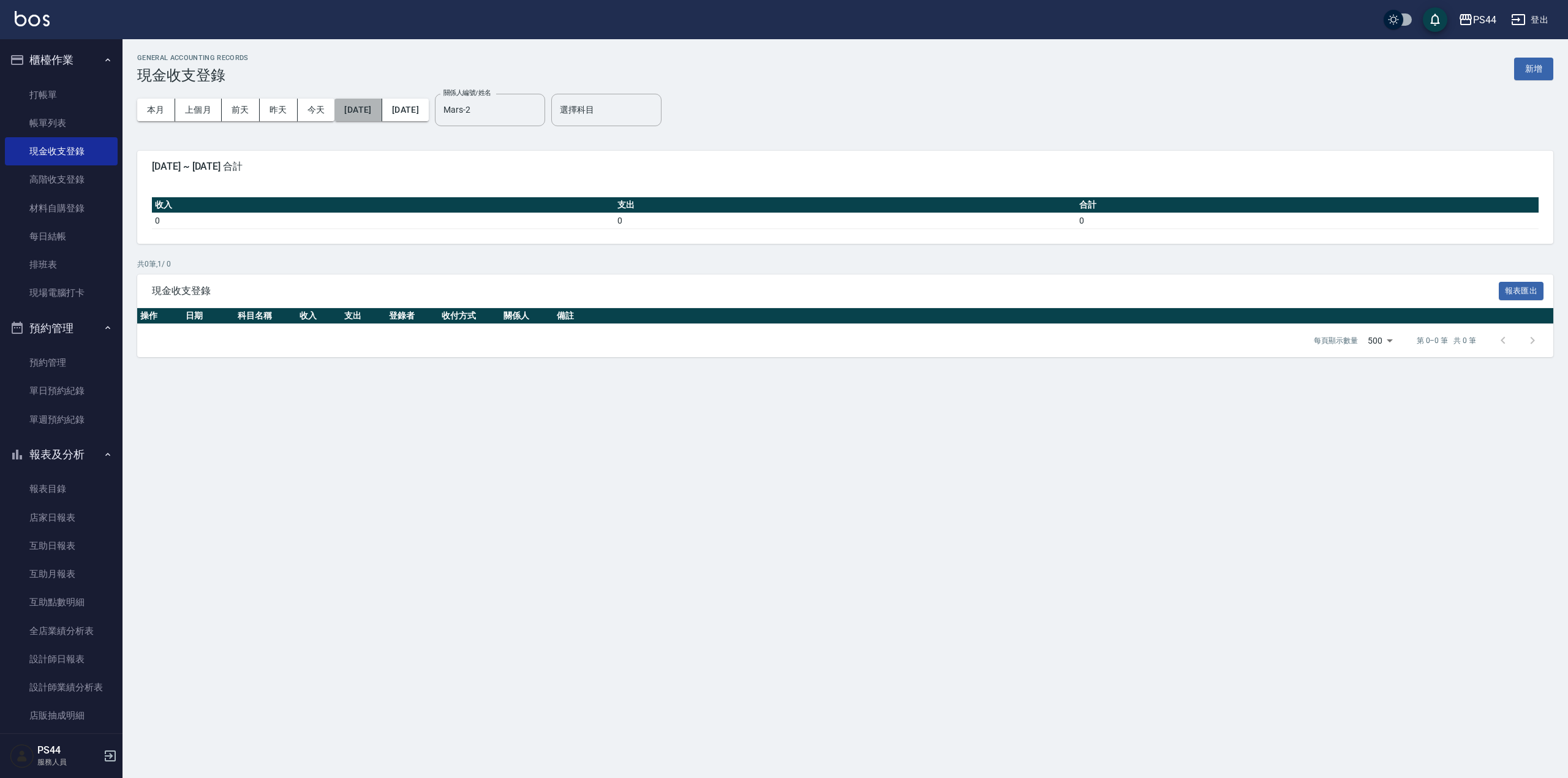
click at [381, 116] on button "[DATE]" at bounding box center [357, 110] width 47 height 23
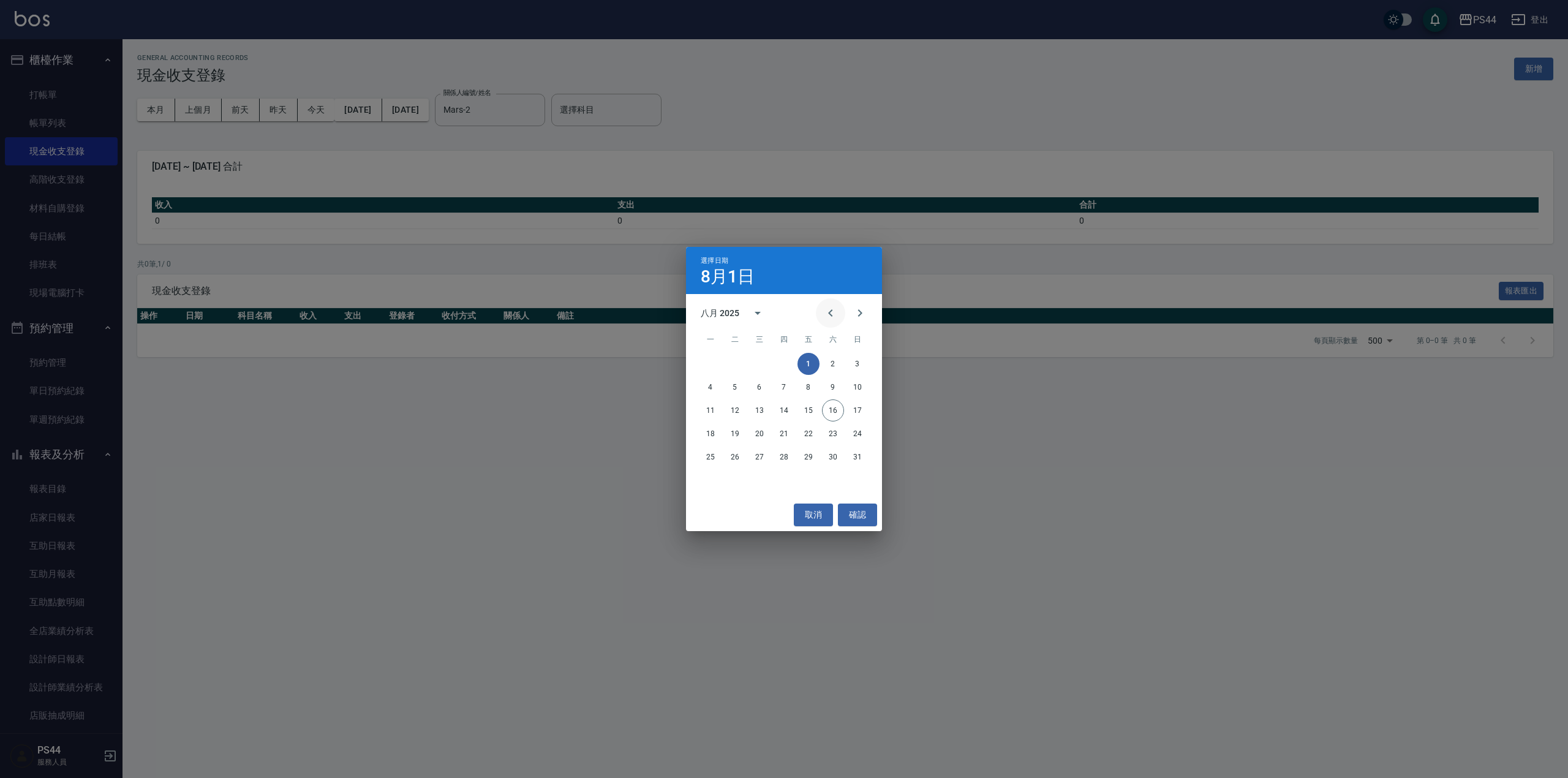
click at [831, 309] on icon "Previous month" at bounding box center [831, 313] width 14 height 14
click at [794, 358] on button "1" at bounding box center [783, 363] width 22 height 22
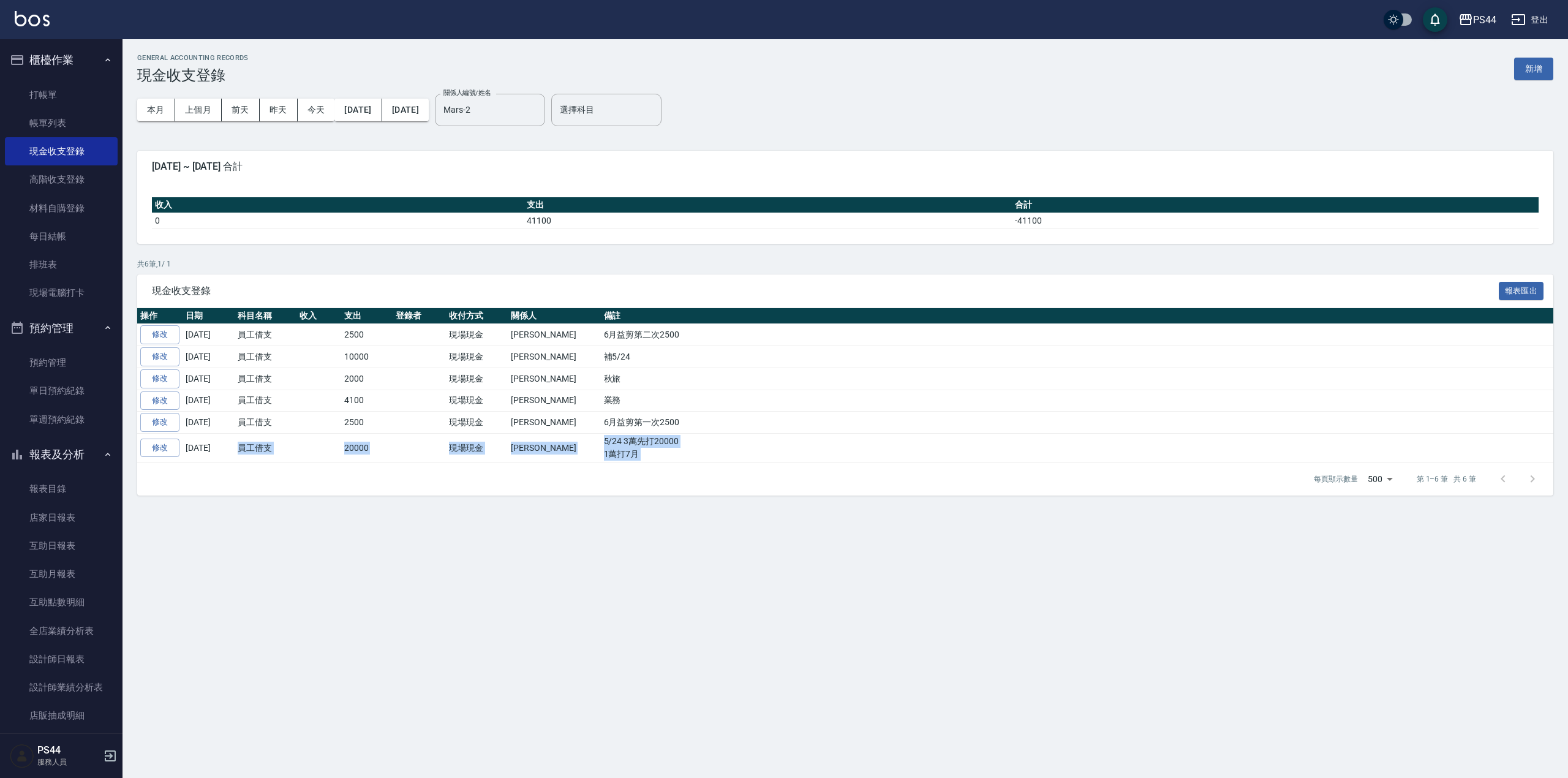
drag, startPoint x: 240, startPoint y: 460, endPoint x: 415, endPoint y: 472, distance: 175.4
click at [415, 472] on div "現金收支登錄 報表匯出 操作 日期 科目名稱 收入 支出 登錄者 收付方式 關係人 備註 修改 [DATE] 員工借支 2500 現場現金 [PERSON_N…" at bounding box center [844, 385] width 1416 height 221
drag, startPoint x: 525, startPoint y: 537, endPoint x: 530, endPoint y: 519, distance: 18.7
click at [525, 535] on div "GENERAL ACCOUNTING RECORDS 現金收支登錄 新增 本月 上個月 [DATE] [DATE] [DATE] [DATE] [DATE] …" at bounding box center [784, 389] width 1568 height 778
drag, startPoint x: 569, startPoint y: 531, endPoint x: 559, endPoint y: 512, distance: 21.5
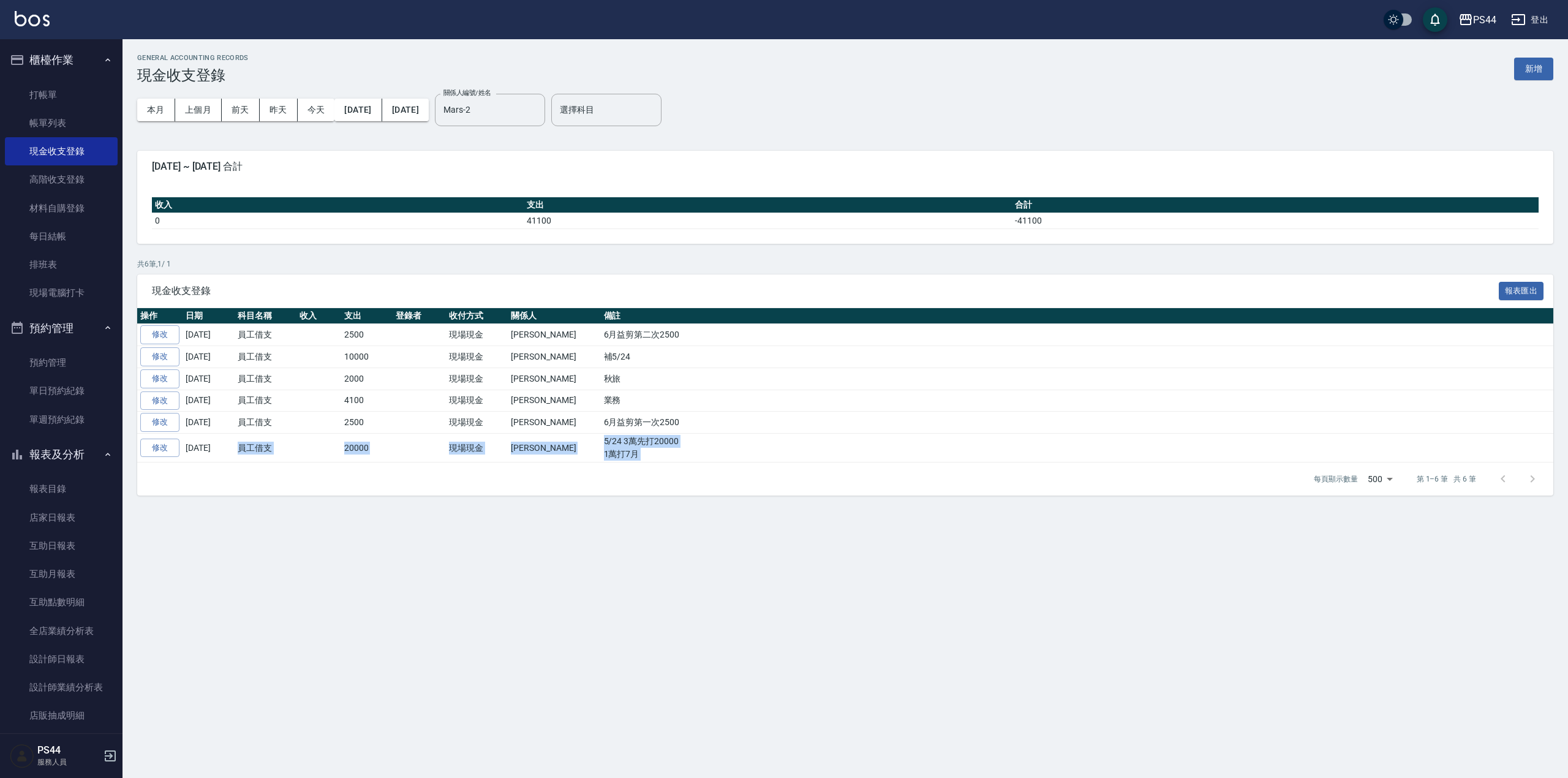
click at [567, 529] on div "GENERAL ACCOUNTING RECORDS 現金收支登錄 新增 本月 上個月 [DATE] [DATE] [DATE] [DATE] [DATE] …" at bounding box center [784, 389] width 1568 height 778
click at [559, 474] on div "每頁顯示數量 500 500 第 1–6 筆 共 6 筆" at bounding box center [844, 479] width 1416 height 33
drag, startPoint x: 523, startPoint y: 460, endPoint x: 552, endPoint y: 519, distance: 65.7
click at [571, 460] on tr "修改 [DATE] 員工借支 20000 現場現金 黃詩茗 5/24 3萬先打20000 1萬打7月" at bounding box center [844, 449] width 1416 height 29
click at [535, 540] on div "GENERAL ACCOUNTING RECORDS 現金收支登錄 新增 本月 上個月 [DATE] [DATE] [DATE] [DATE] [DATE] …" at bounding box center [784, 389] width 1568 height 778
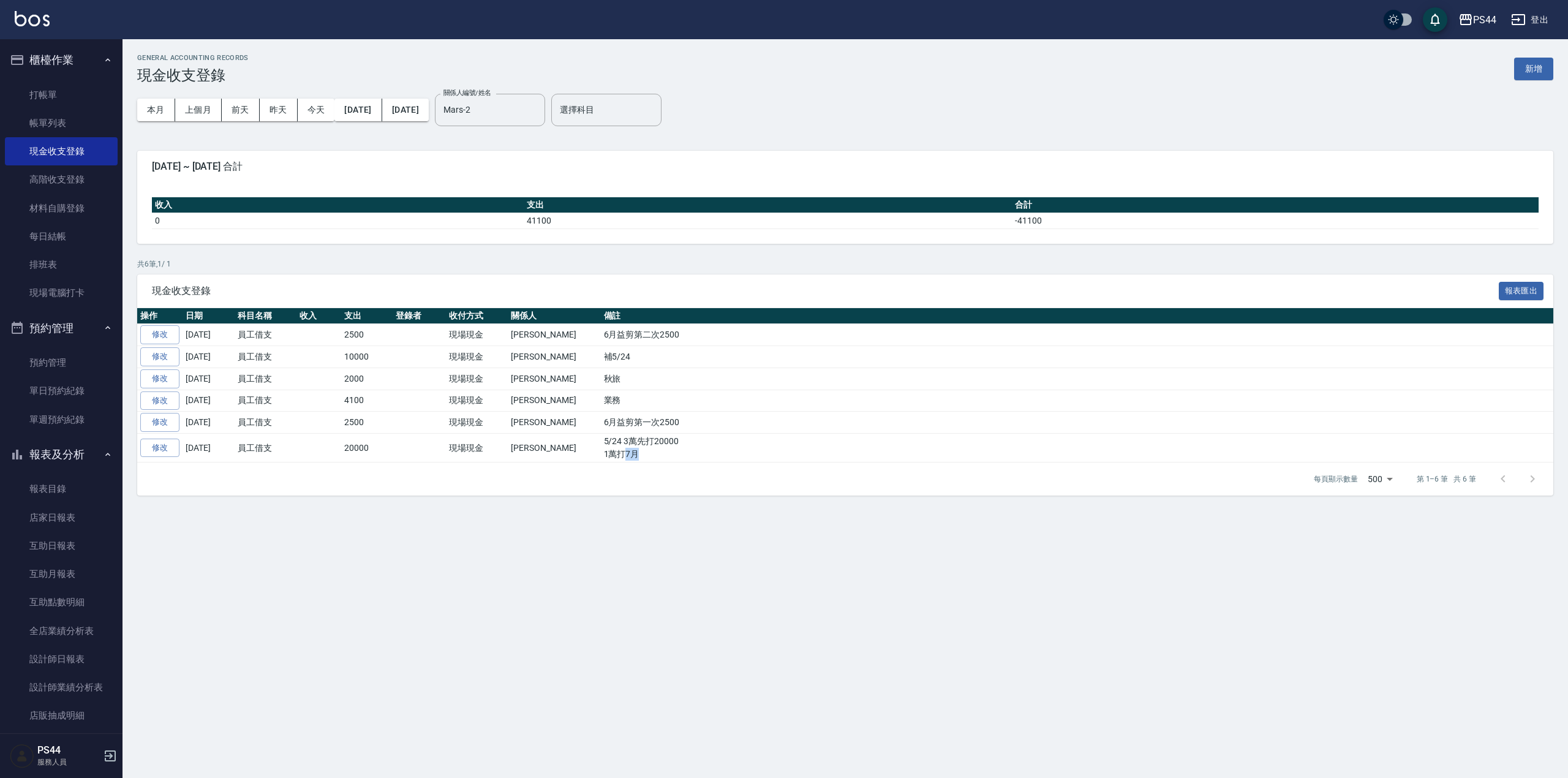
drag, startPoint x: 584, startPoint y: 455, endPoint x: 665, endPoint y: 457, distance: 81.0
click at [665, 457] on td "5/24 3萬先打20000 1萬打7月" at bounding box center [1077, 449] width 952 height 29
drag, startPoint x: 539, startPoint y: 540, endPoint x: 535, endPoint y: 521, distance: 19.4
click at [535, 529] on div "GENERAL ACCOUNTING RECORDS 現金收支登錄 新增 本月 上個月 [DATE] [DATE] [DATE] [DATE] [DATE] …" at bounding box center [784, 389] width 1568 height 778
click at [279, 457] on td "員工借支" at bounding box center [265, 449] width 62 height 29
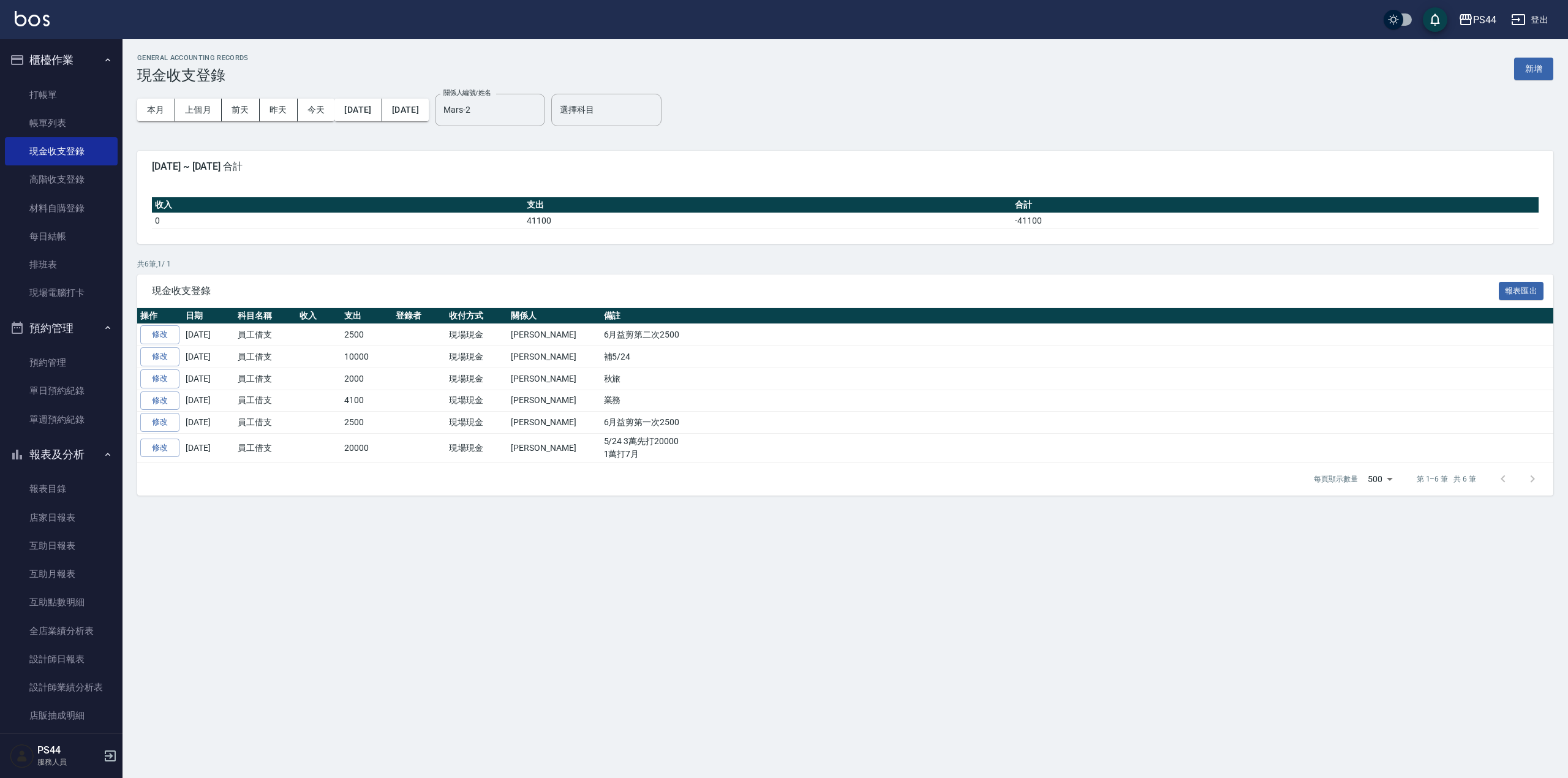
drag, startPoint x: 217, startPoint y: 461, endPoint x: 208, endPoint y: 453, distance: 12.0
click at [214, 460] on td "[DATE]" at bounding box center [208, 449] width 52 height 29
drag, startPoint x: 563, startPoint y: 429, endPoint x: 613, endPoint y: 432, distance: 50.1
click at [613, 432] on td "6月益剪第一次2500" at bounding box center [1077, 422] width 952 height 22
drag, startPoint x: 567, startPoint y: 407, endPoint x: 598, endPoint y: 411, distance: 31.3
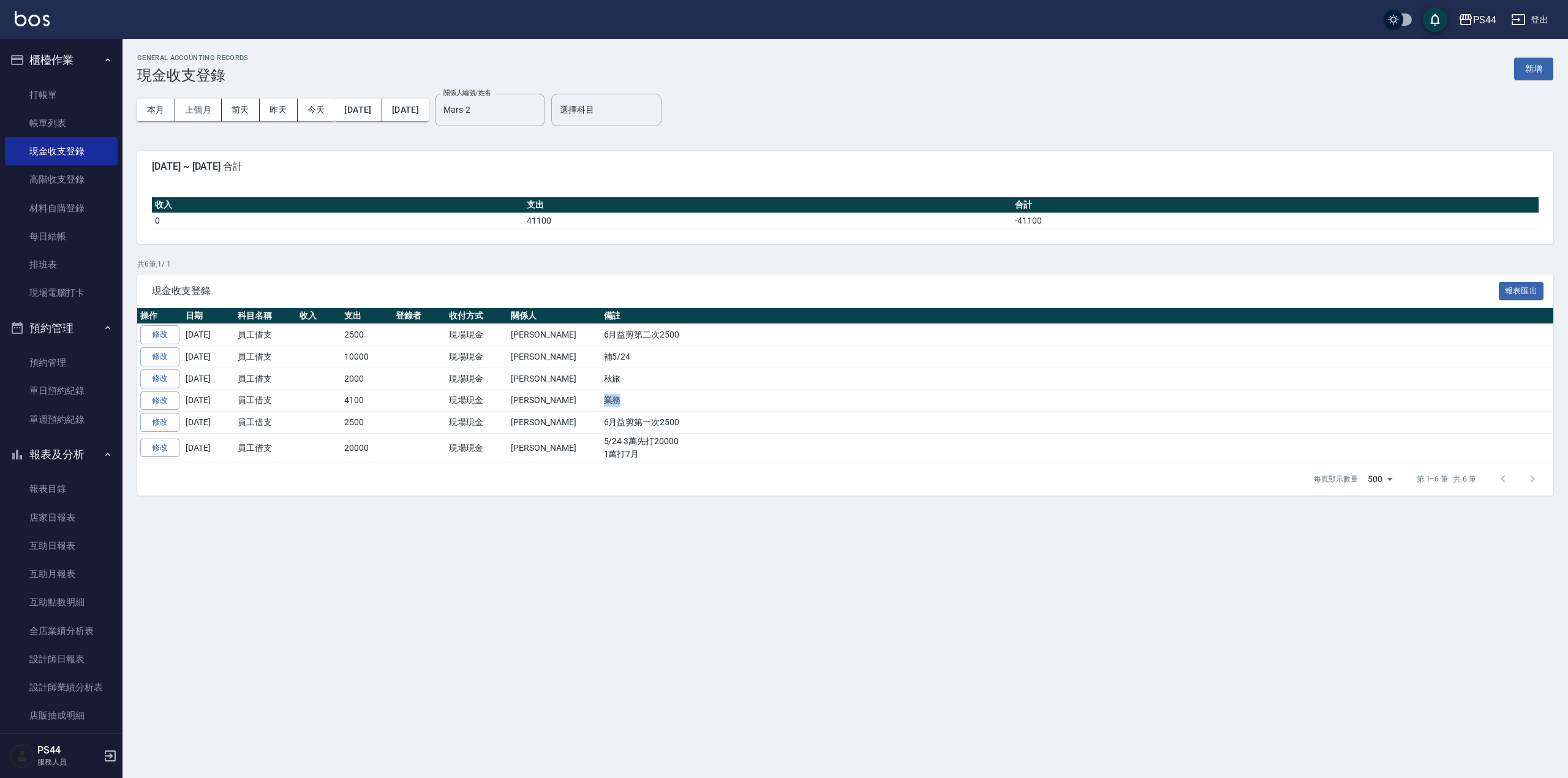
click at [601, 411] on td "業務" at bounding box center [1077, 400] width 952 height 22
drag, startPoint x: 567, startPoint y: 380, endPoint x: 596, endPoint y: 380, distance: 29.0
click at [601, 380] on td "秋旅" at bounding box center [1077, 379] width 952 height 22
drag, startPoint x: 575, startPoint y: 357, endPoint x: 608, endPoint y: 358, distance: 33.0
click at [608, 358] on td "補5/24" at bounding box center [1077, 357] width 952 height 22
